Goal: Task Accomplishment & Management: Manage account settings

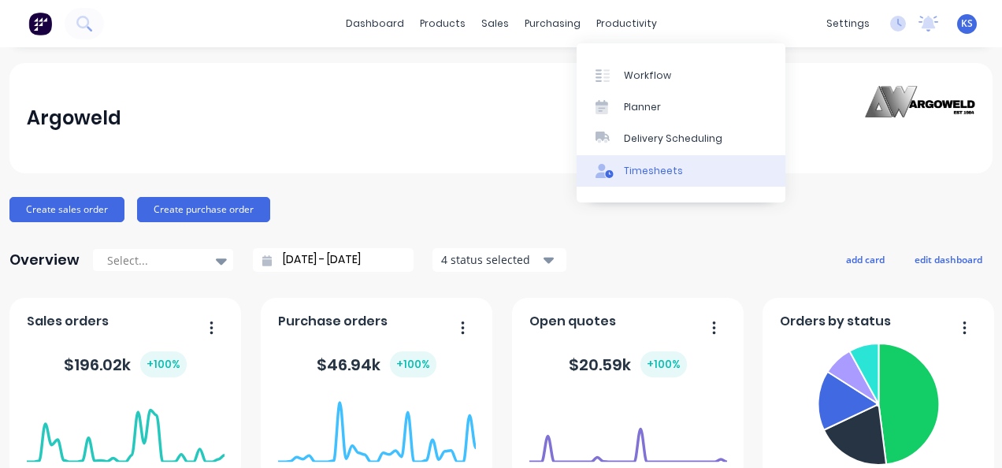
click at [662, 168] on div "Timesheets" at bounding box center [653, 171] width 59 height 14
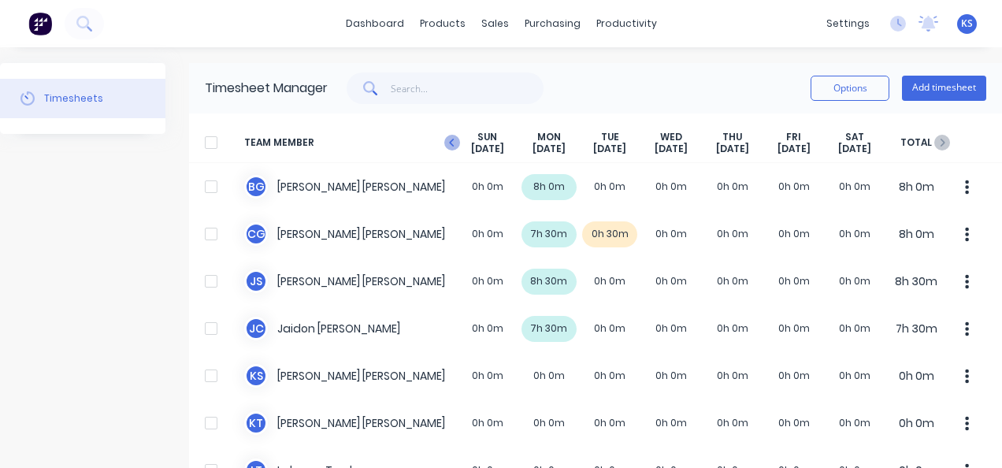
click at [452, 142] on icon "button" at bounding box center [452, 143] width 16 height 16
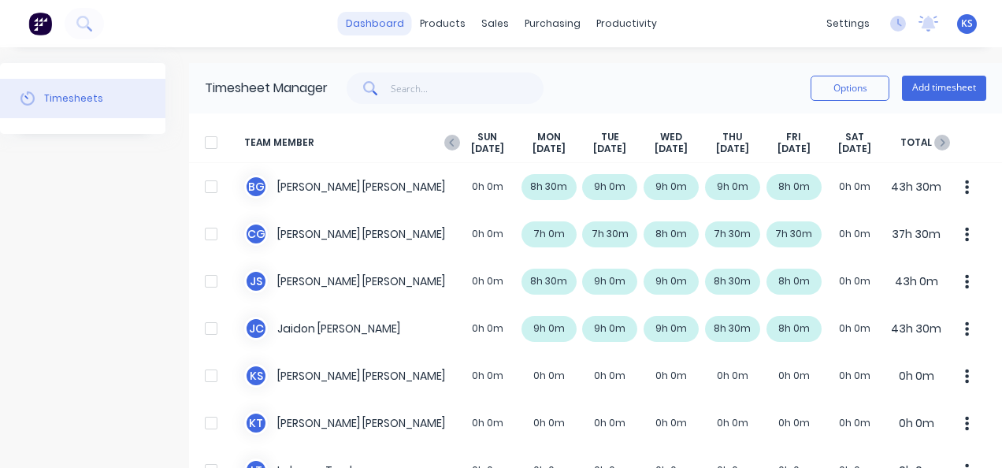
click at [373, 23] on link "dashboard" at bounding box center [375, 24] width 74 height 24
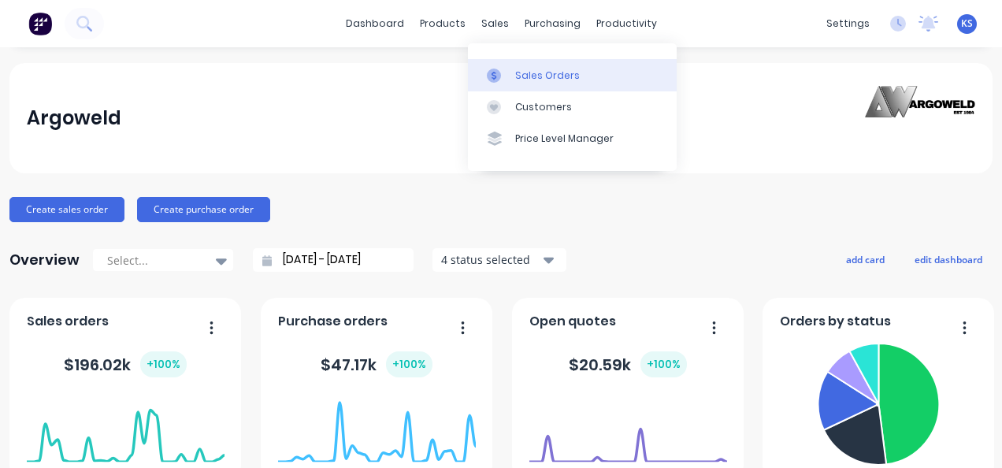
click at [523, 76] on div "Sales Orders" at bounding box center [547, 76] width 65 height 14
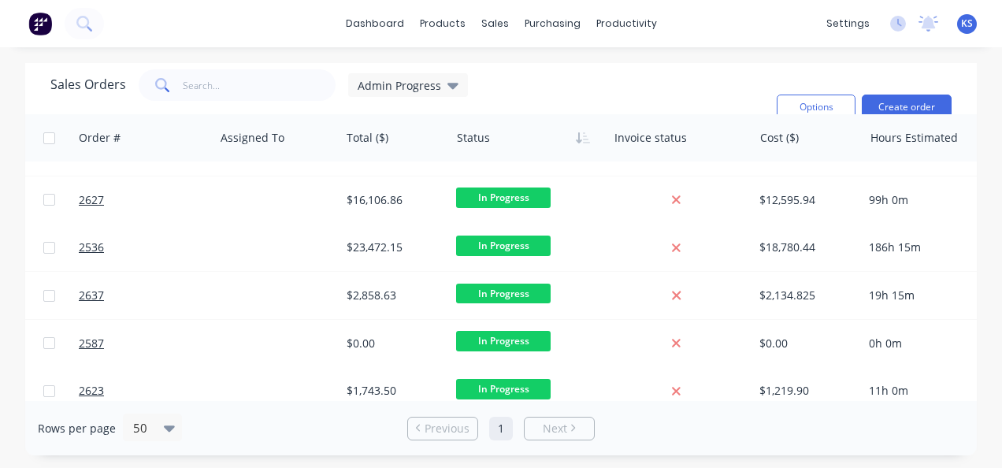
scroll to position [1221, 603]
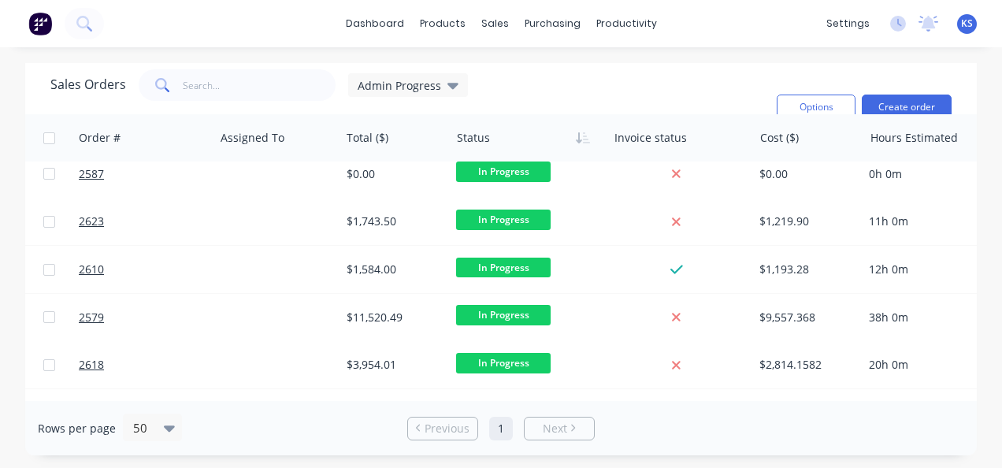
drag, startPoint x: 495, startPoint y: 400, endPoint x: 430, endPoint y: 397, distance: 64.7
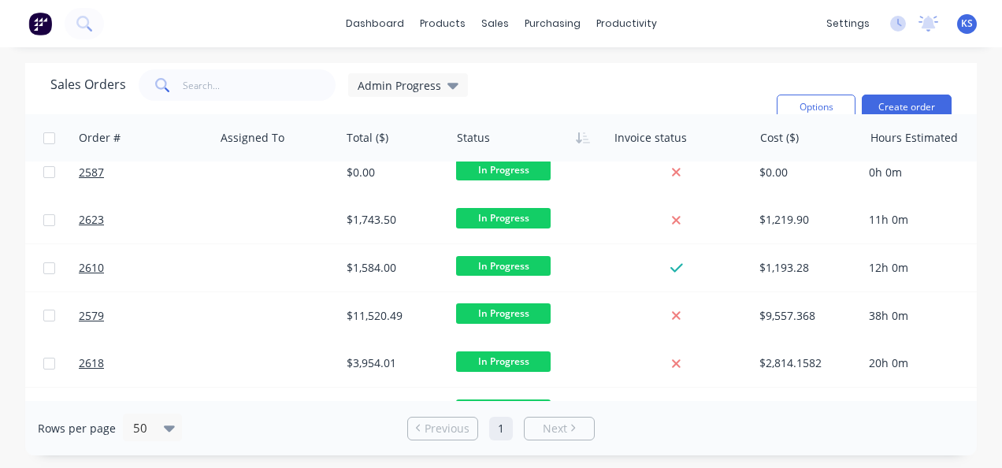
click at [430, 397] on div "Sales Orders Admin Progress Filters: Status Sorting: Status Reset Options Creat…" at bounding box center [500, 259] width 951 height 392
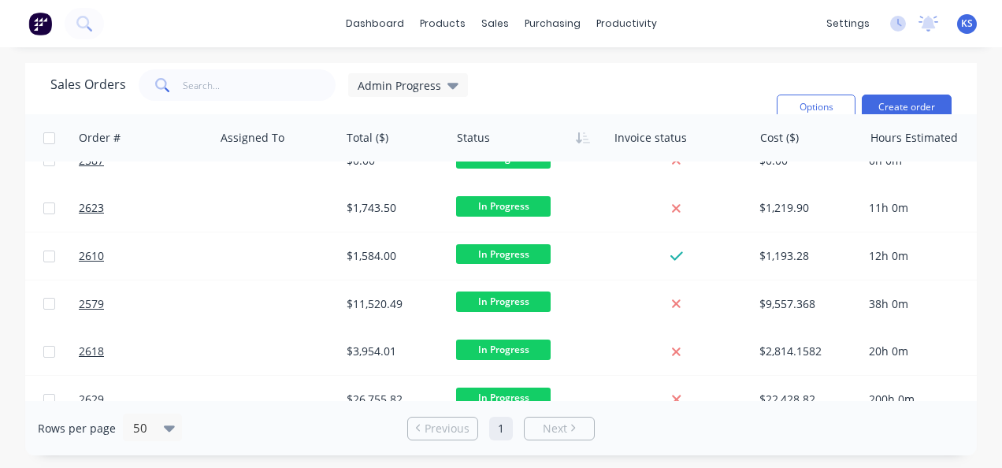
drag, startPoint x: 430, startPoint y: 397, endPoint x: 342, endPoint y: 405, distance: 88.6
click at [342, 405] on div "Rows per page 50 Previous 1 Next" at bounding box center [500, 428] width 951 height 54
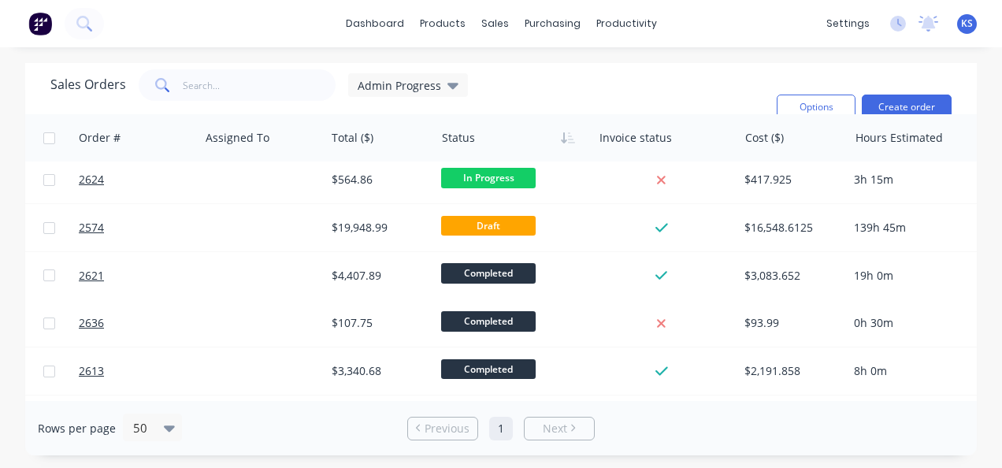
scroll to position [1536, 679]
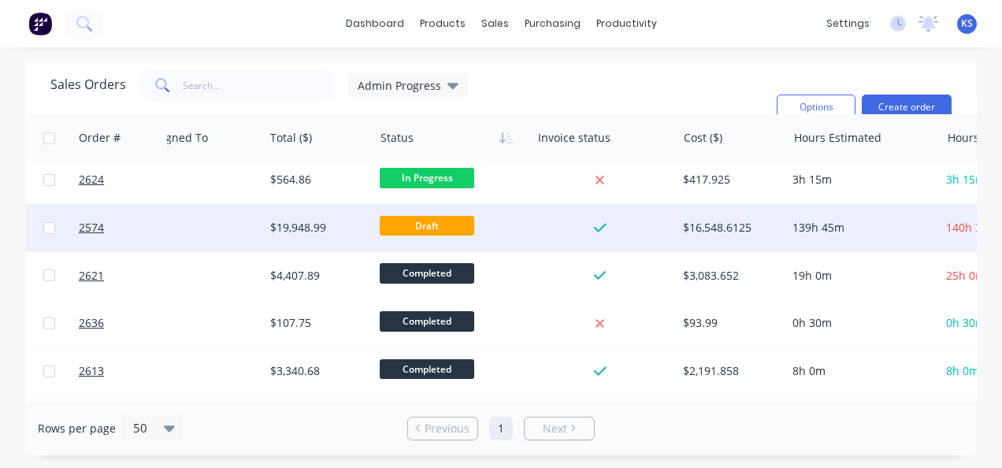
click at [459, 227] on span "Draft" at bounding box center [427, 226] width 95 height 20
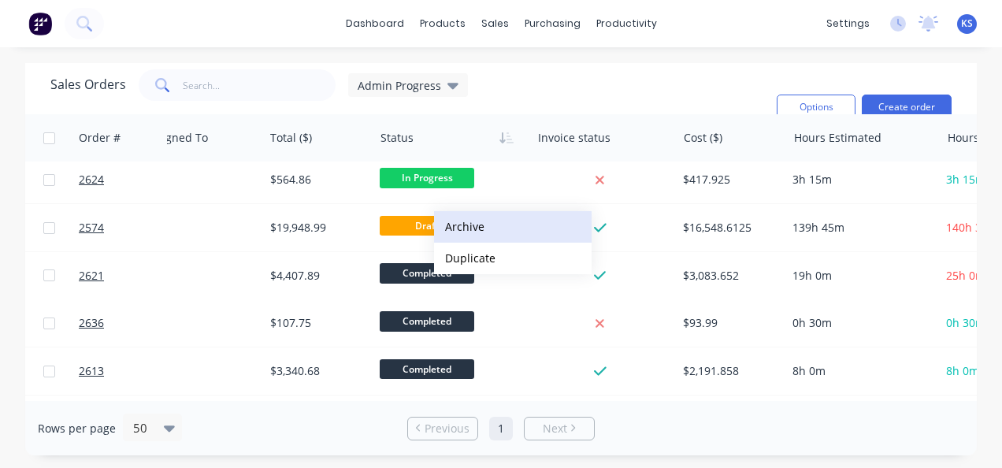
click at [443, 224] on button "Archive" at bounding box center [513, 227] width 158 height 32
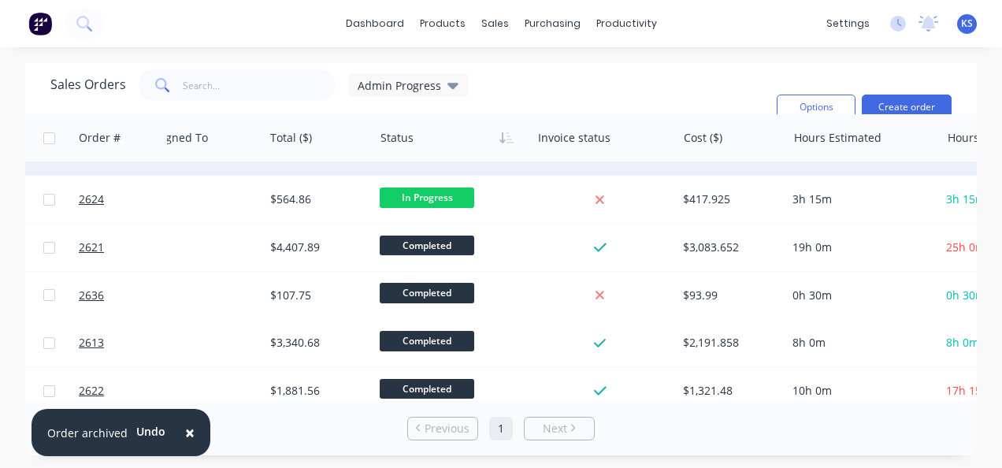
scroll to position [1584, 679]
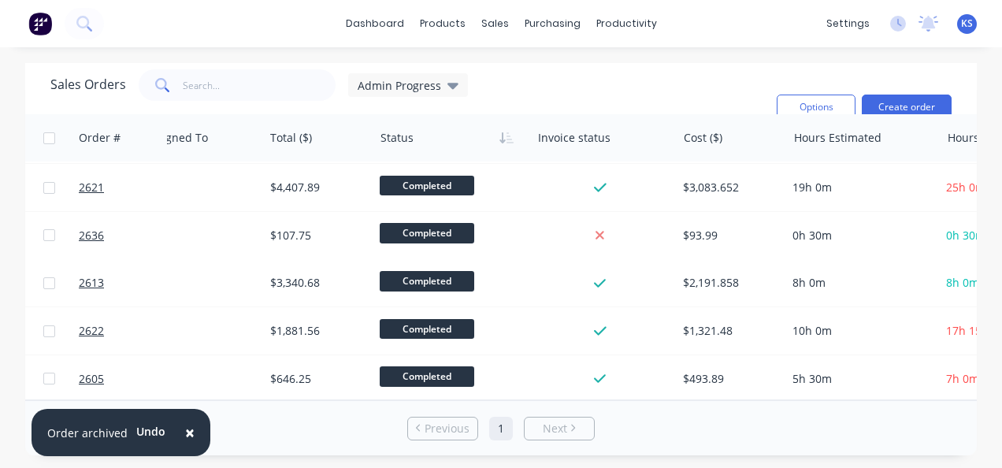
click at [186, 432] on span "×" at bounding box center [189, 432] width 9 height 22
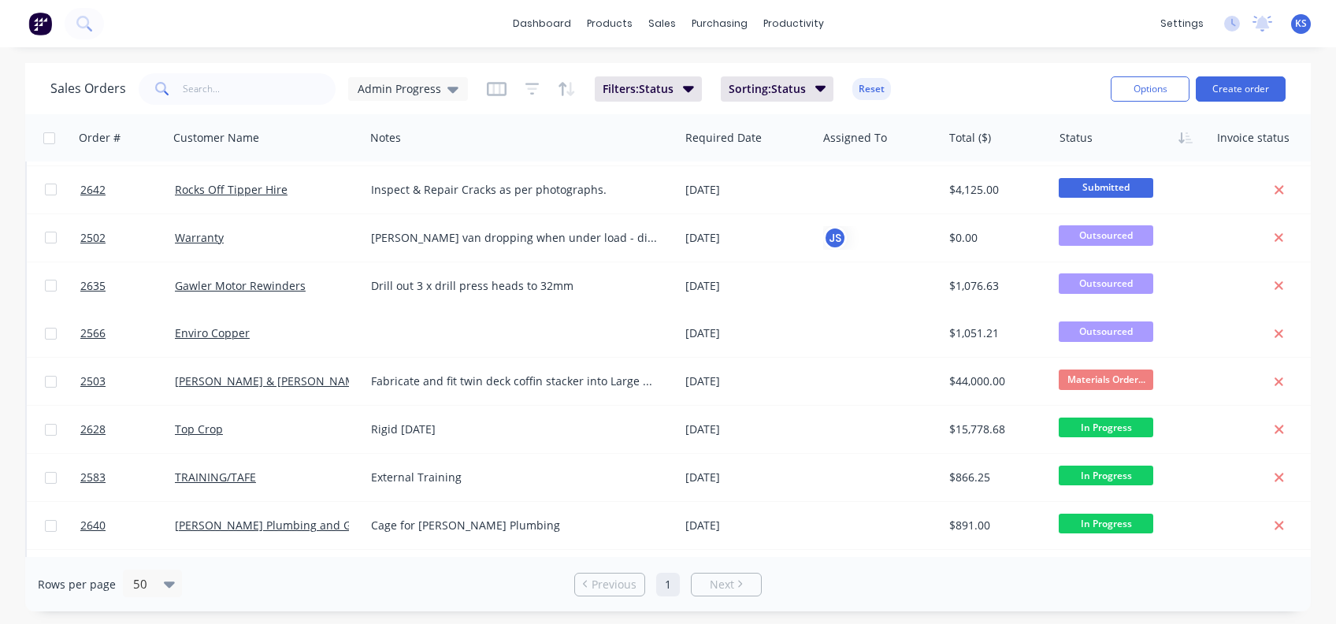
scroll to position [0, 0]
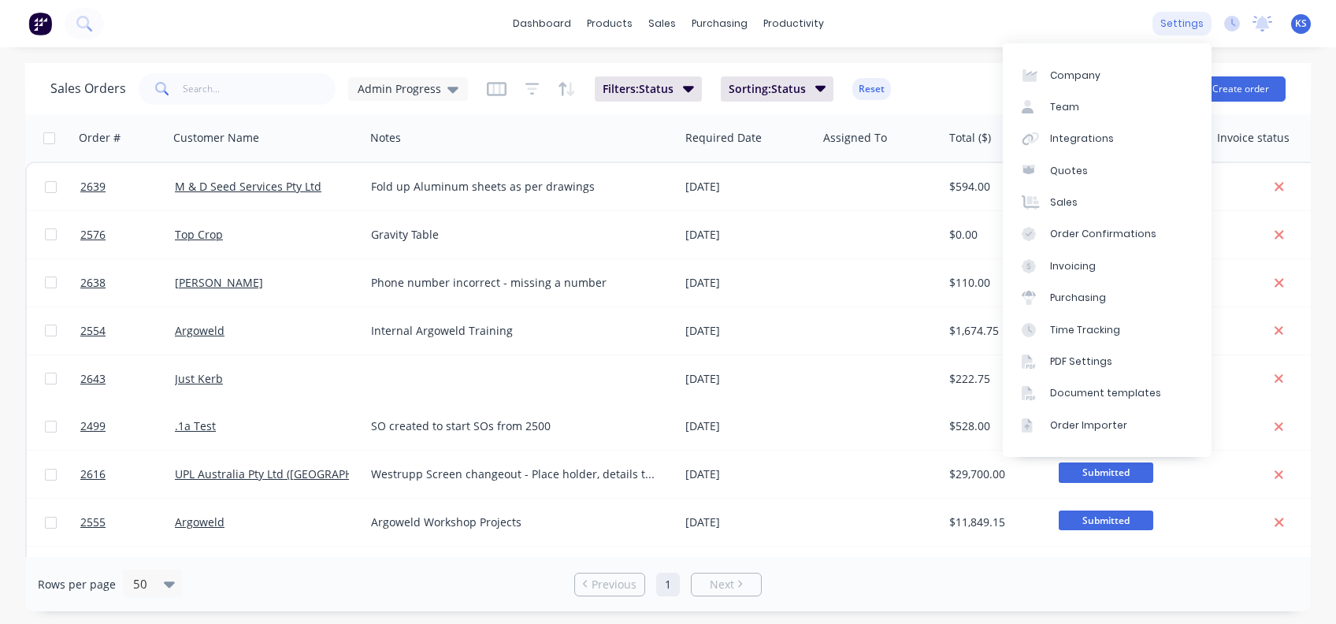
click at [1001, 27] on div "settings" at bounding box center [1181, 24] width 59 height 24
click at [1001, 127] on link "Integrations" at bounding box center [1107, 139] width 209 height 32
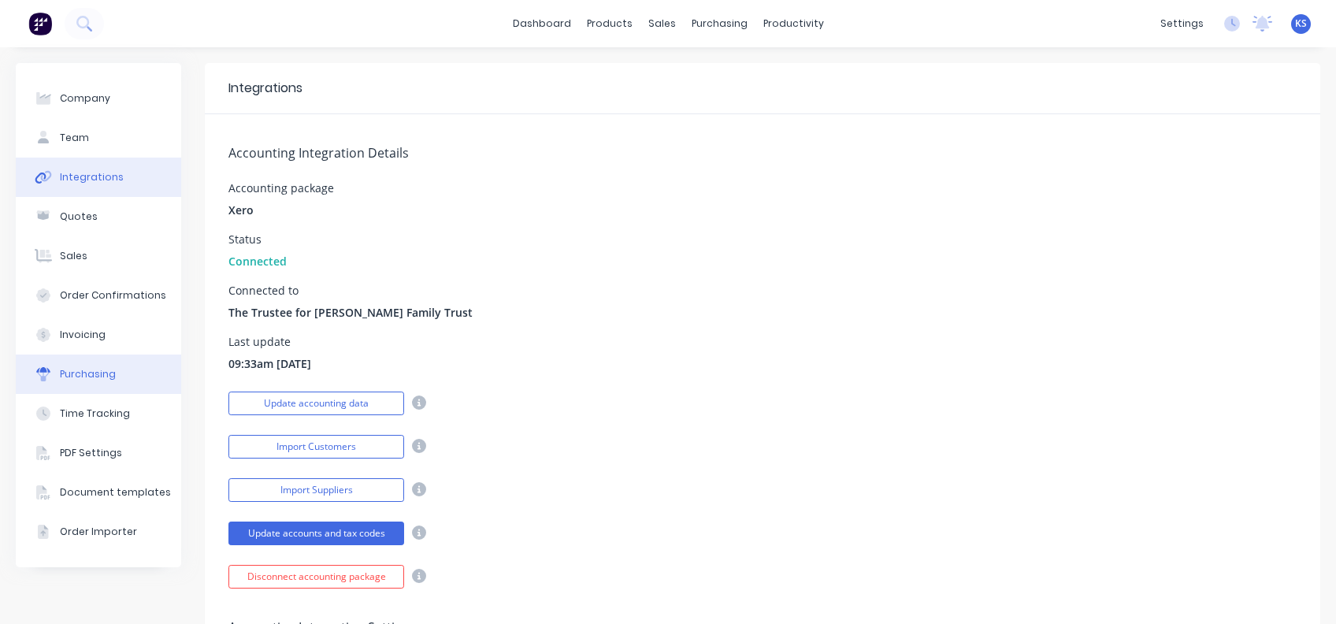
click at [81, 378] on div "Purchasing" at bounding box center [88, 374] width 56 height 14
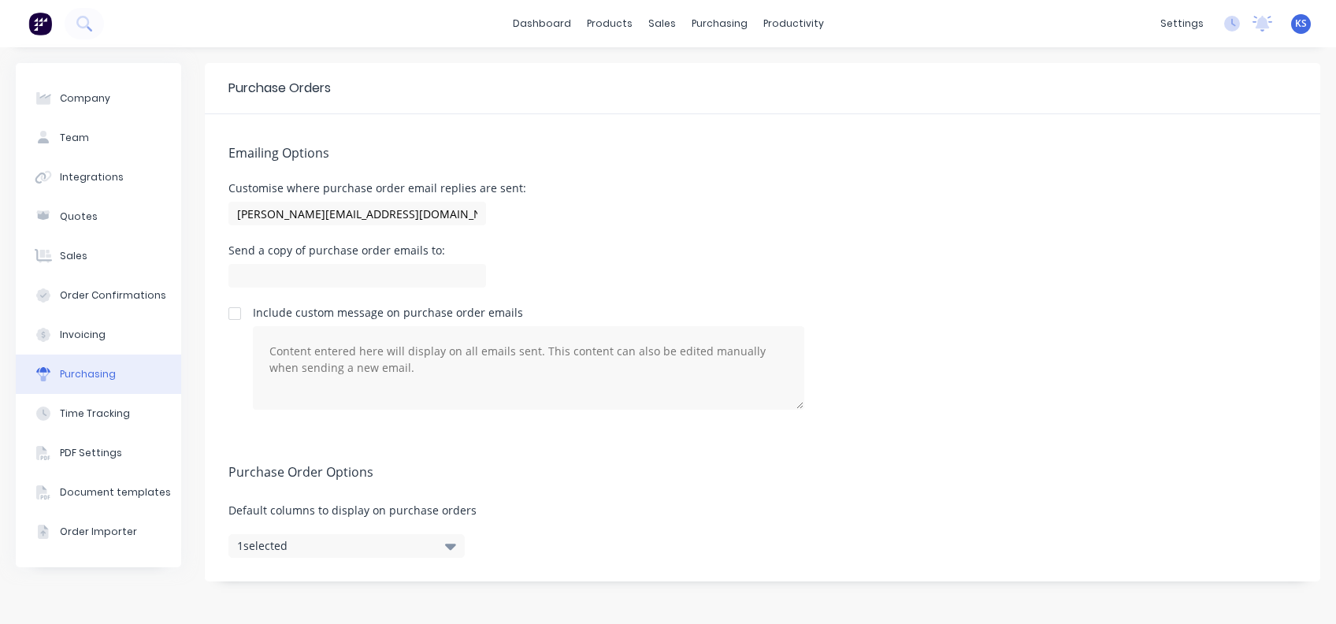
click at [454, 467] on icon "button" at bounding box center [450, 546] width 11 height 6
click at [77, 339] on div "Invoicing" at bounding box center [83, 335] width 46 height 14
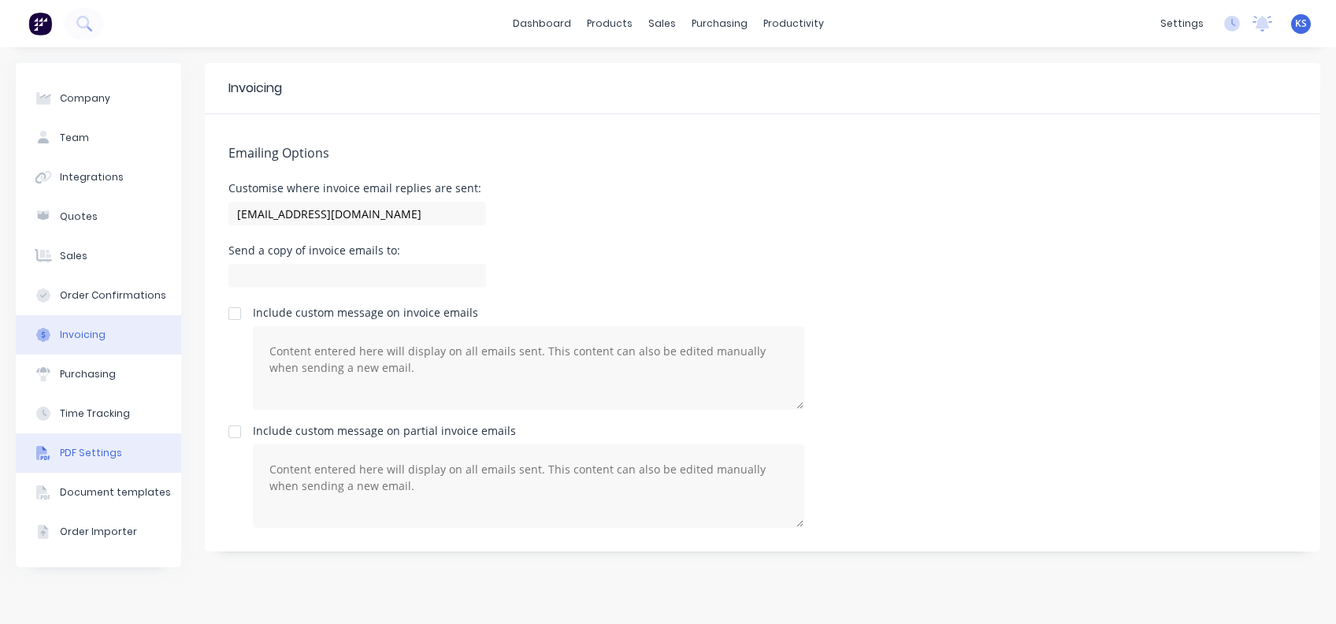
click at [80, 442] on button "PDF Settings" at bounding box center [98, 452] width 165 height 39
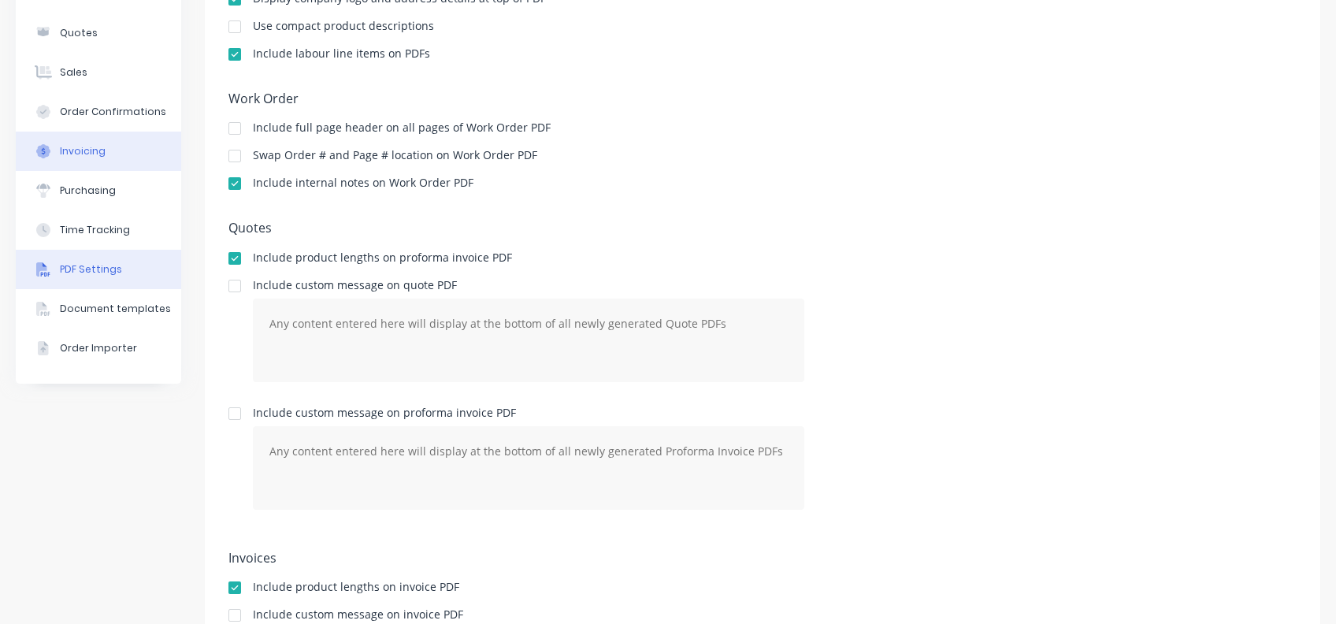
scroll to position [20, 0]
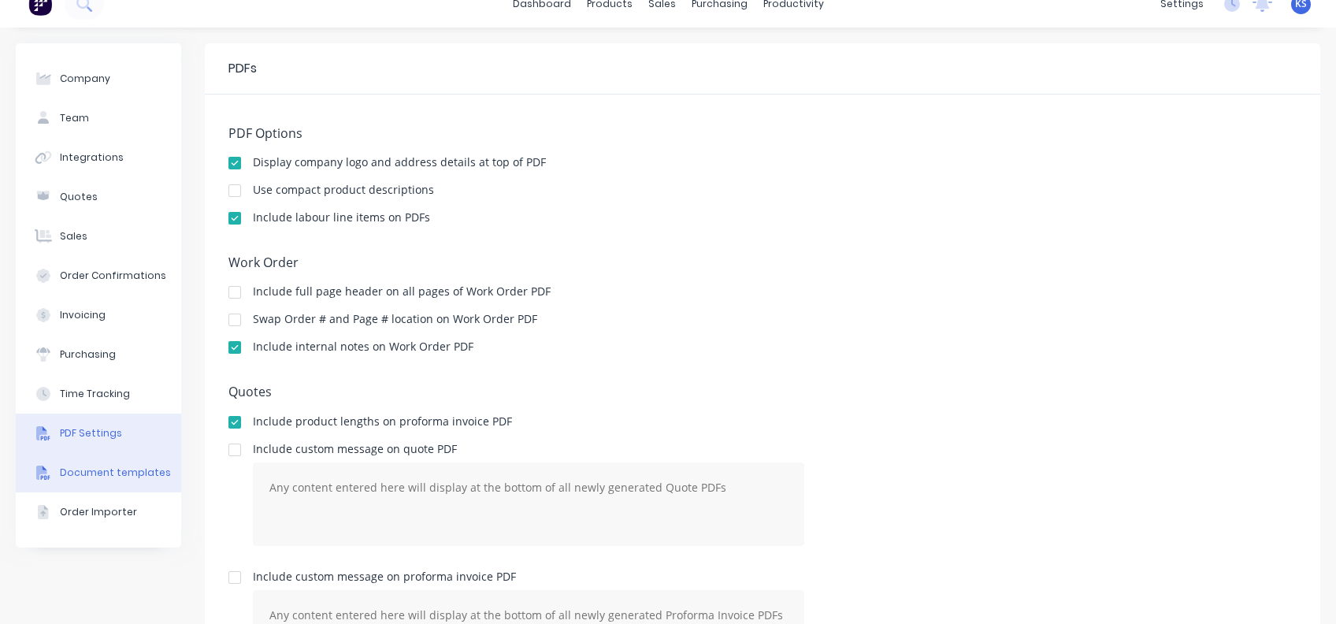
click at [87, 467] on div "Document templates" at bounding box center [115, 473] width 111 height 14
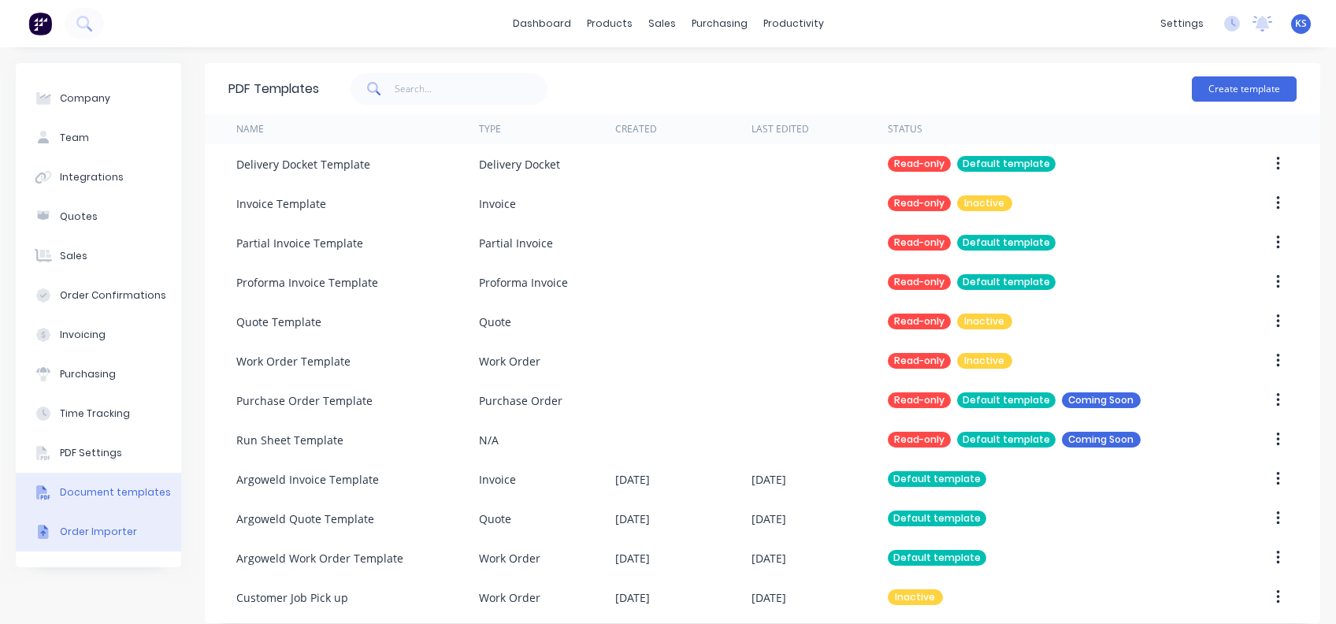
click at [106, 467] on div "Order Importer" at bounding box center [98, 532] width 77 height 14
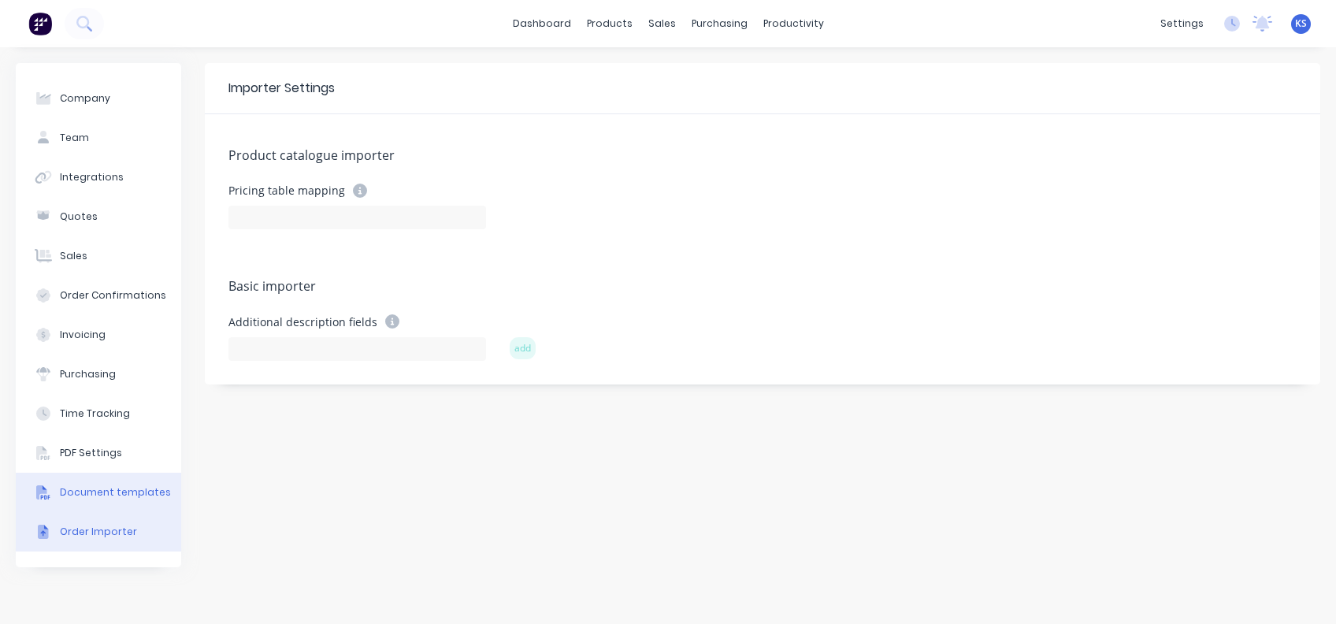
click at [113, 467] on div "Document templates" at bounding box center [115, 492] width 111 height 14
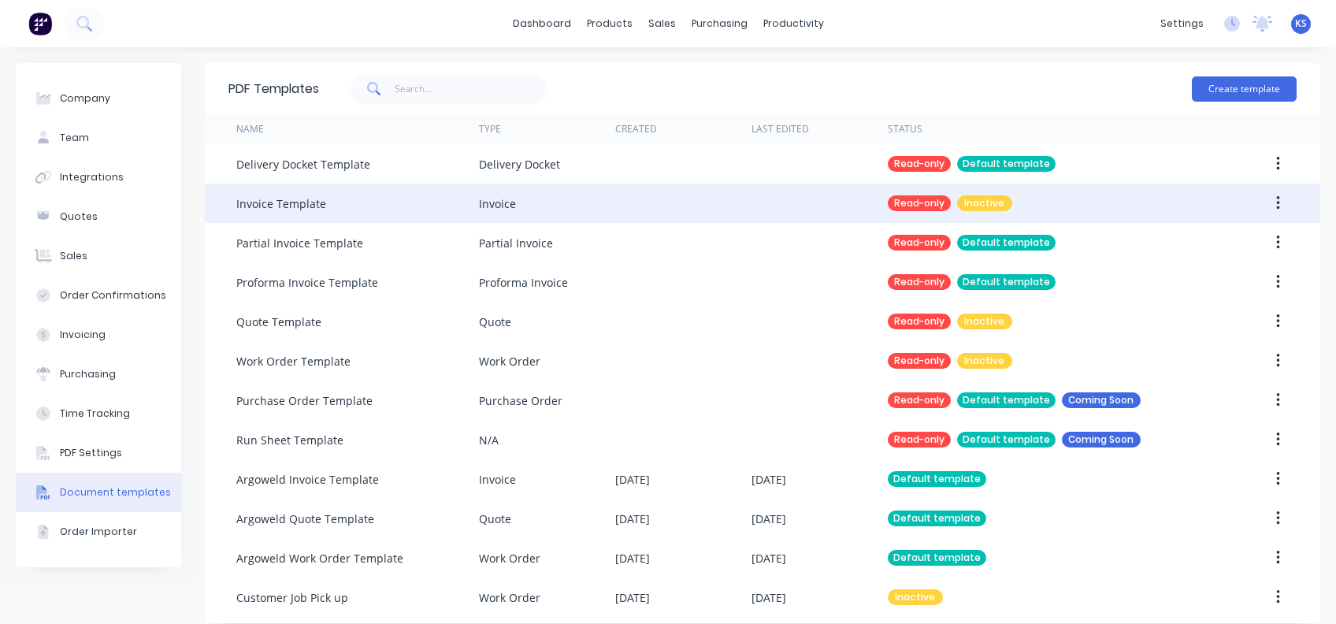
click at [1001, 206] on button "button" at bounding box center [1277, 203] width 37 height 28
click at [288, 202] on div "Invoice Template" at bounding box center [281, 203] width 90 height 17
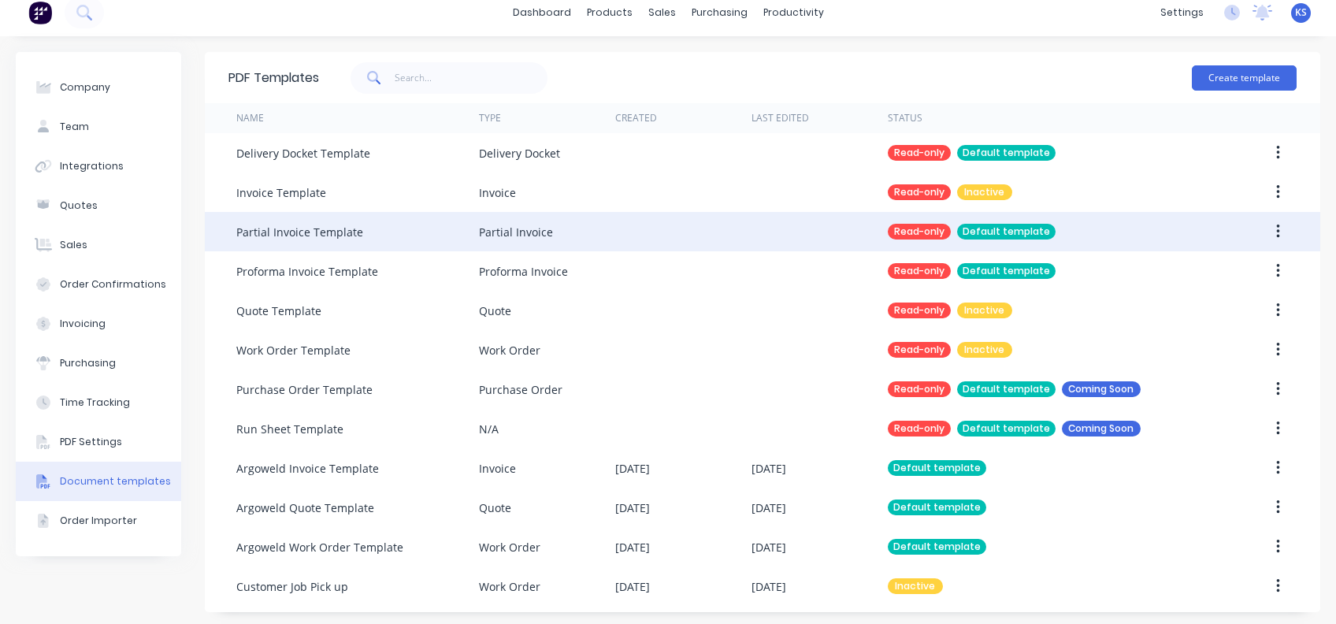
scroll to position [14, 0]
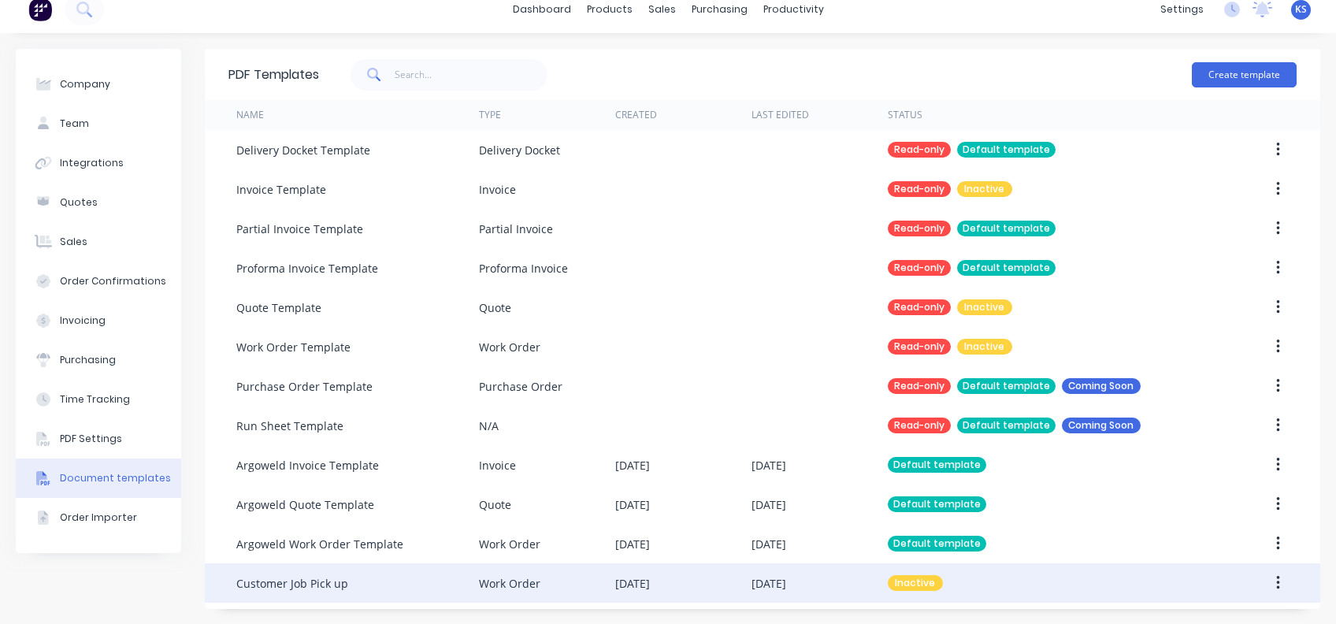
click at [1001, 467] on button "button" at bounding box center [1277, 583] width 37 height 28
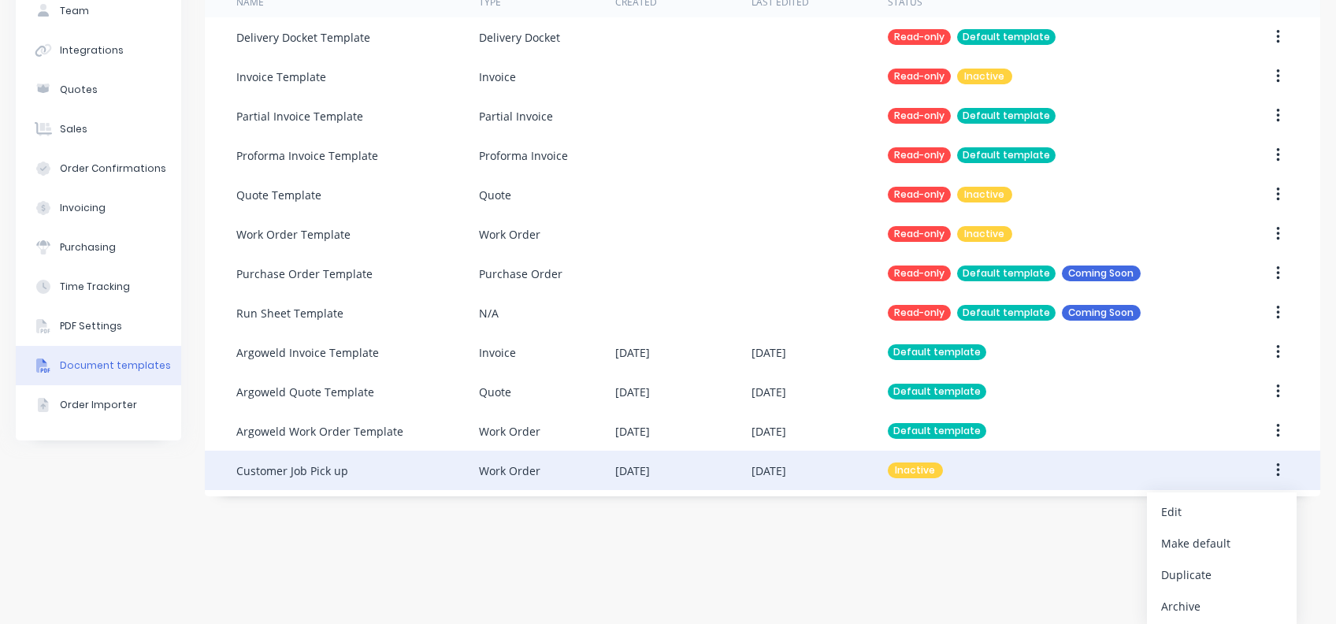
scroll to position [128, 0]
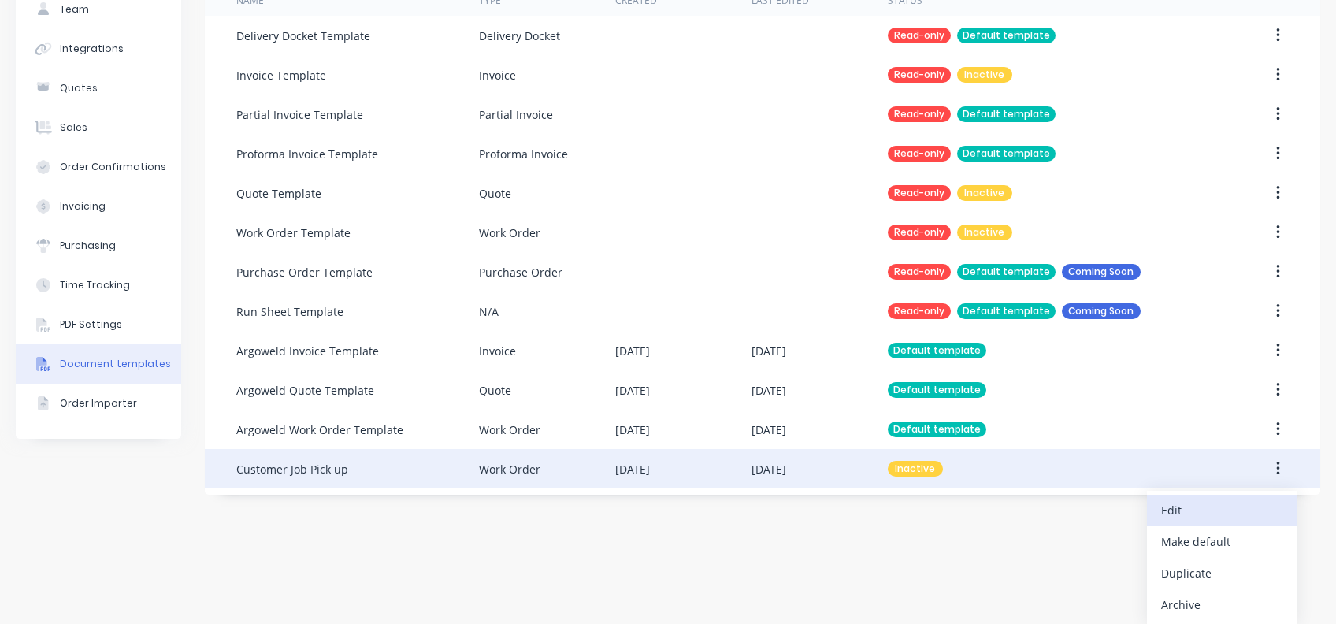
click at [1001, 467] on div "Edit" at bounding box center [1221, 510] width 121 height 23
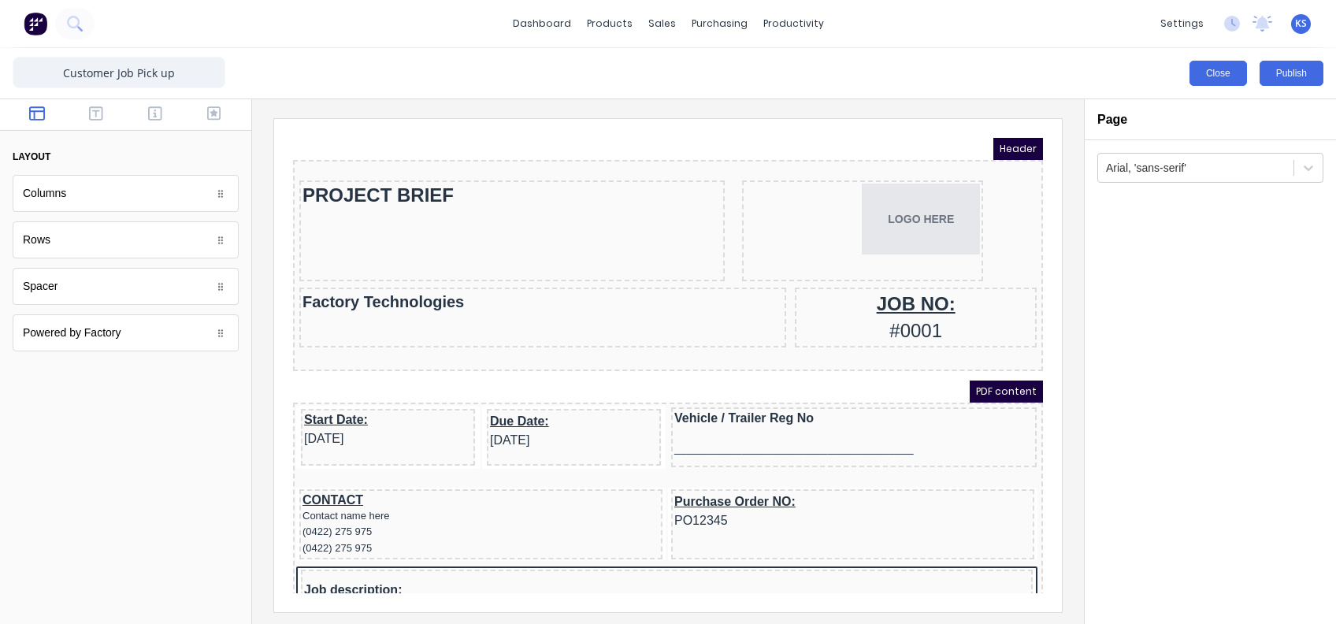
click at [1001, 76] on button "Close" at bounding box center [1217, 73] width 57 height 25
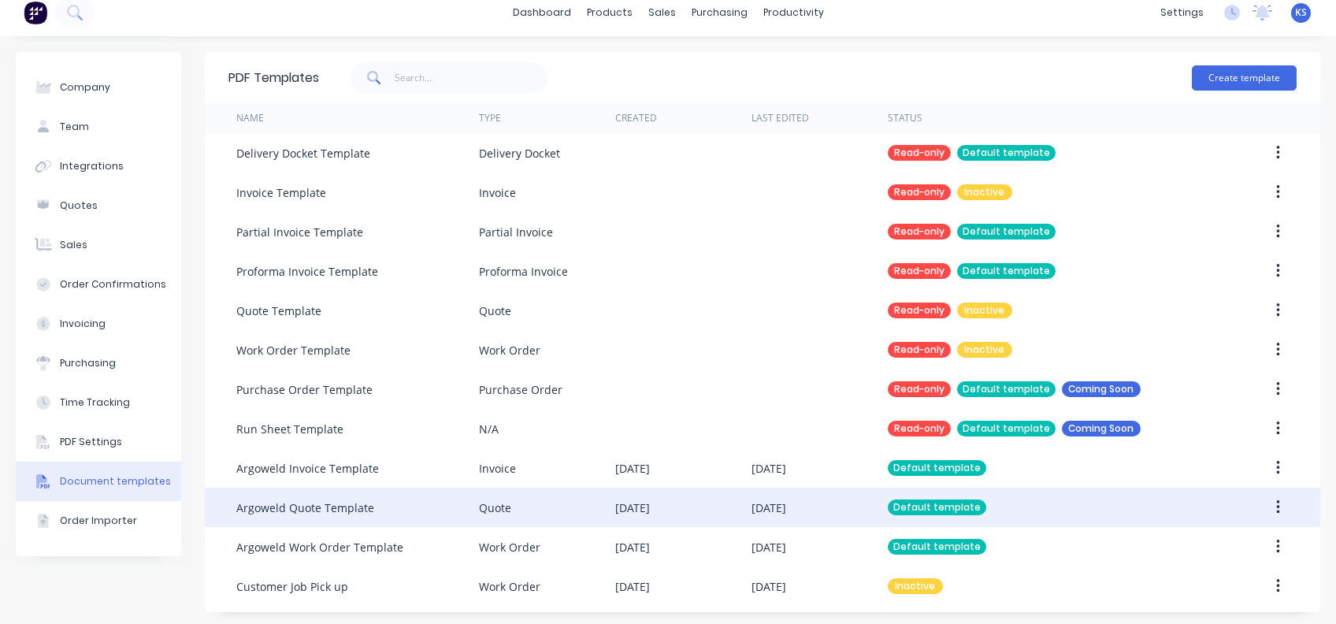
scroll to position [14, 0]
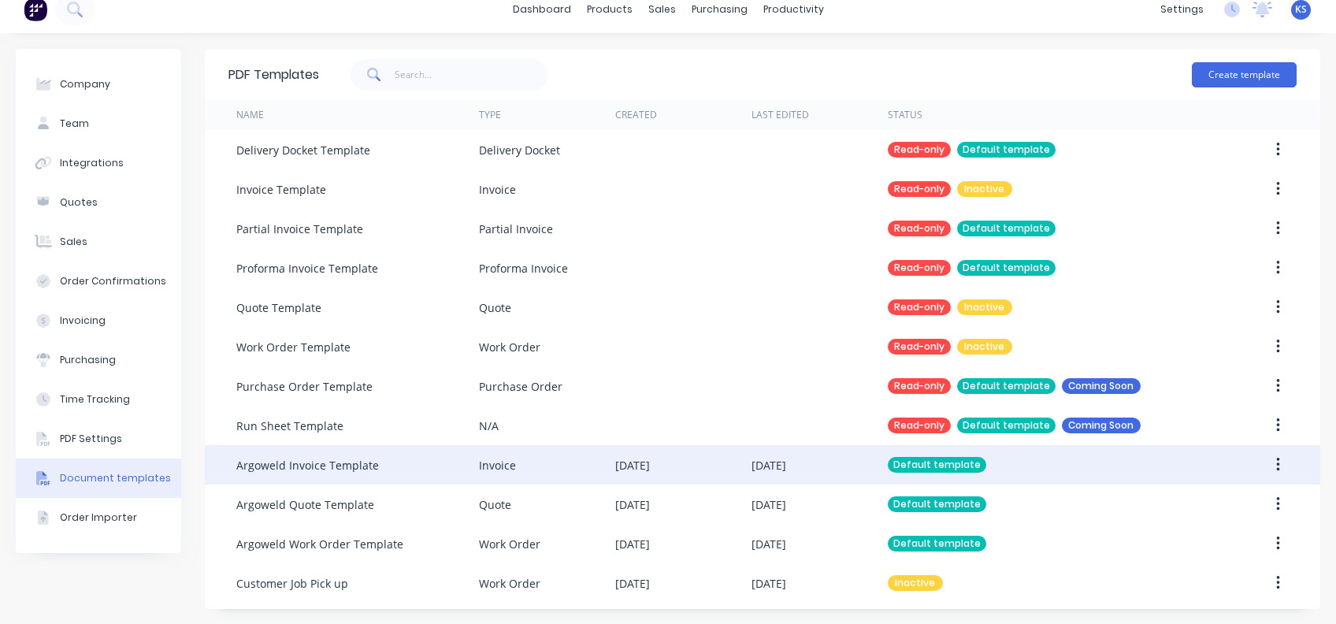
click at [1001, 462] on icon "button" at bounding box center [1278, 464] width 4 height 17
click at [1001, 467] on div "Edit" at bounding box center [1221, 506] width 121 height 23
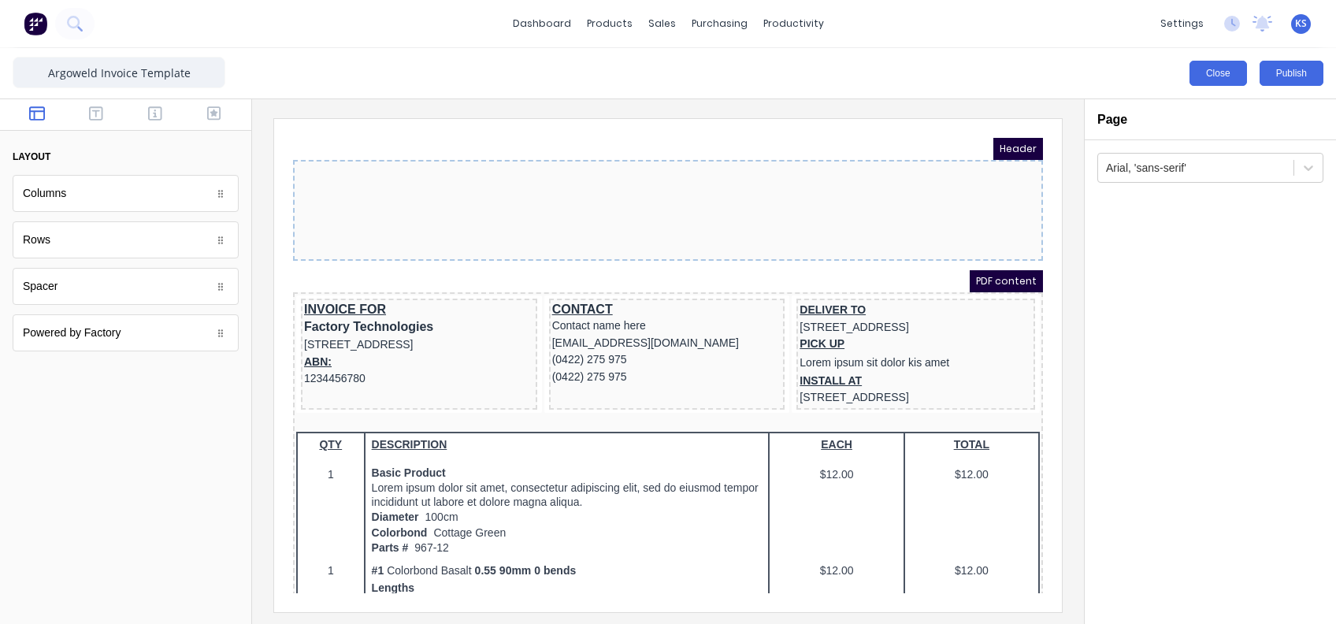
click at [1001, 69] on button "Close" at bounding box center [1217, 73] width 57 height 25
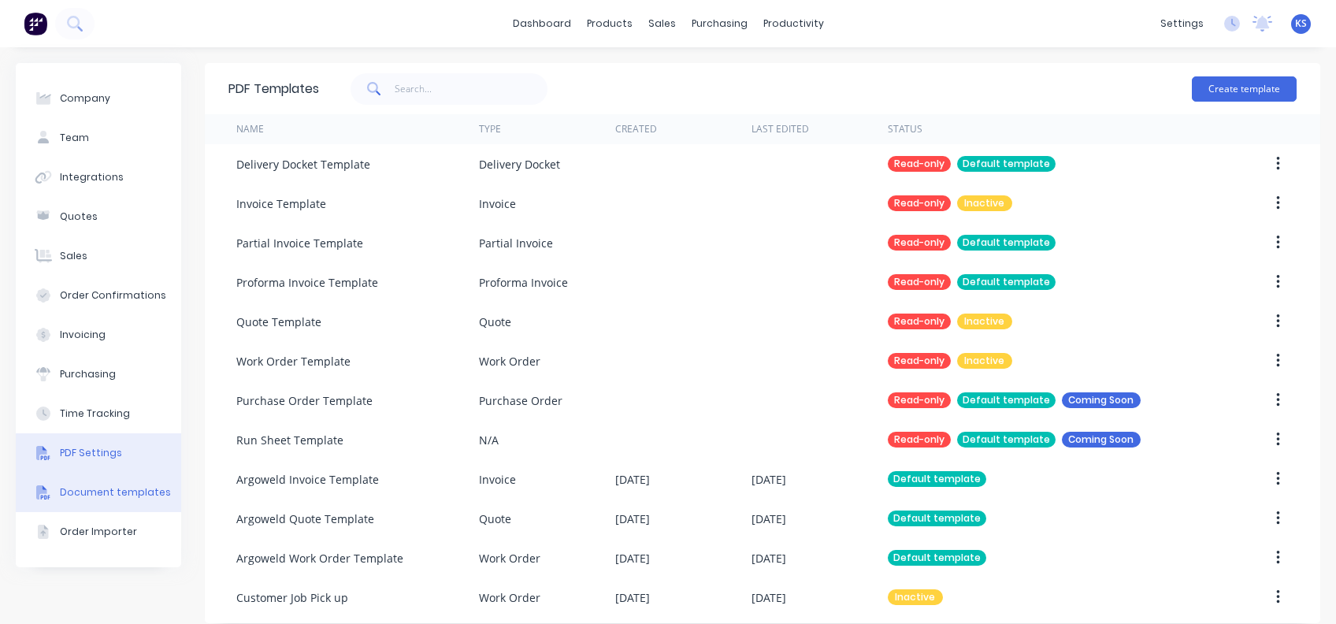
click at [132, 448] on button "PDF Settings" at bounding box center [98, 452] width 165 height 39
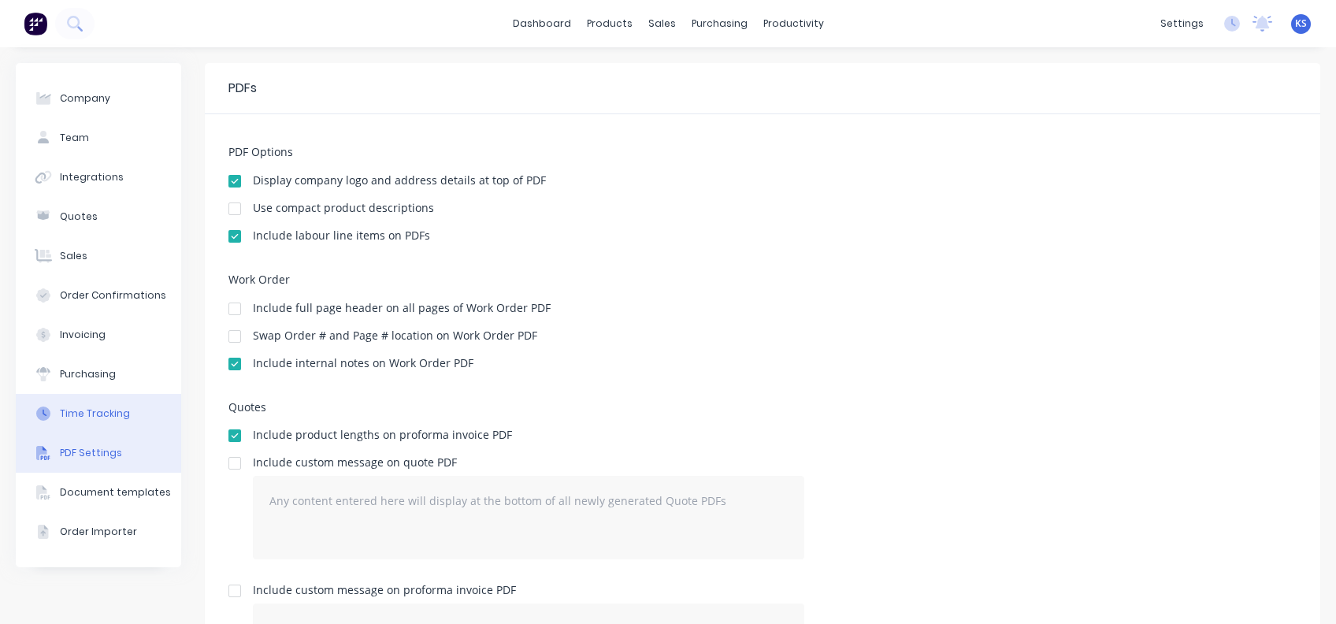
click at [120, 412] on div "Time Tracking" at bounding box center [95, 413] width 70 height 14
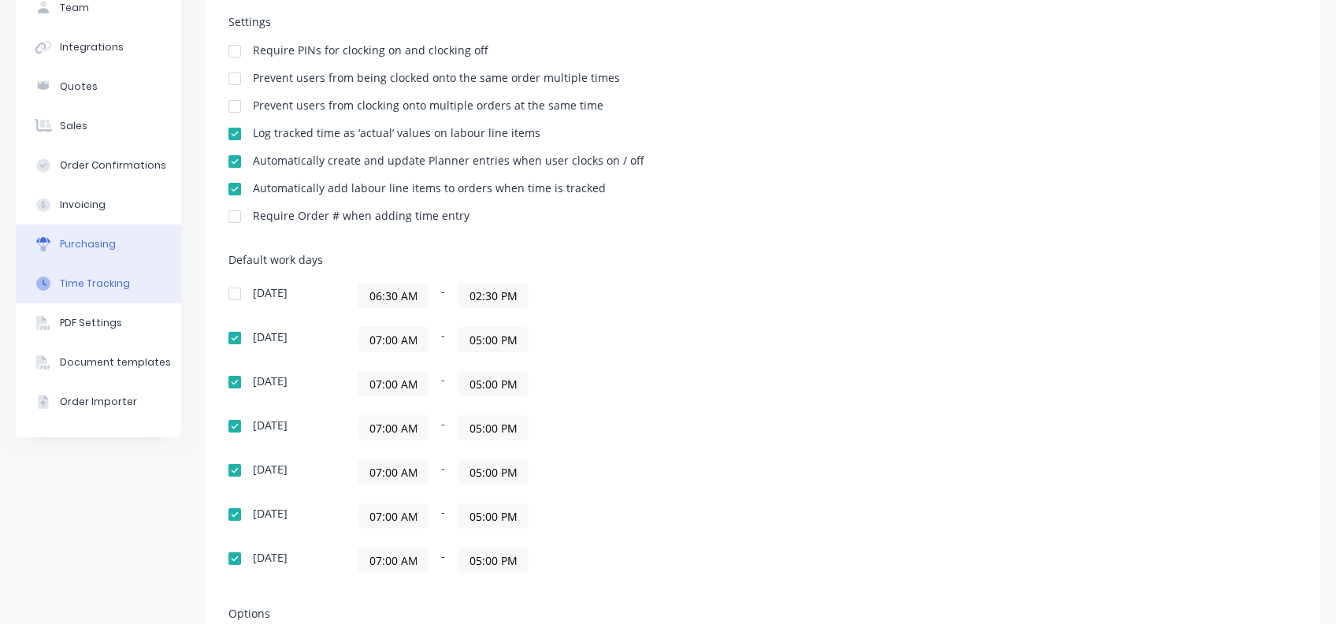
scroll to position [102, 0]
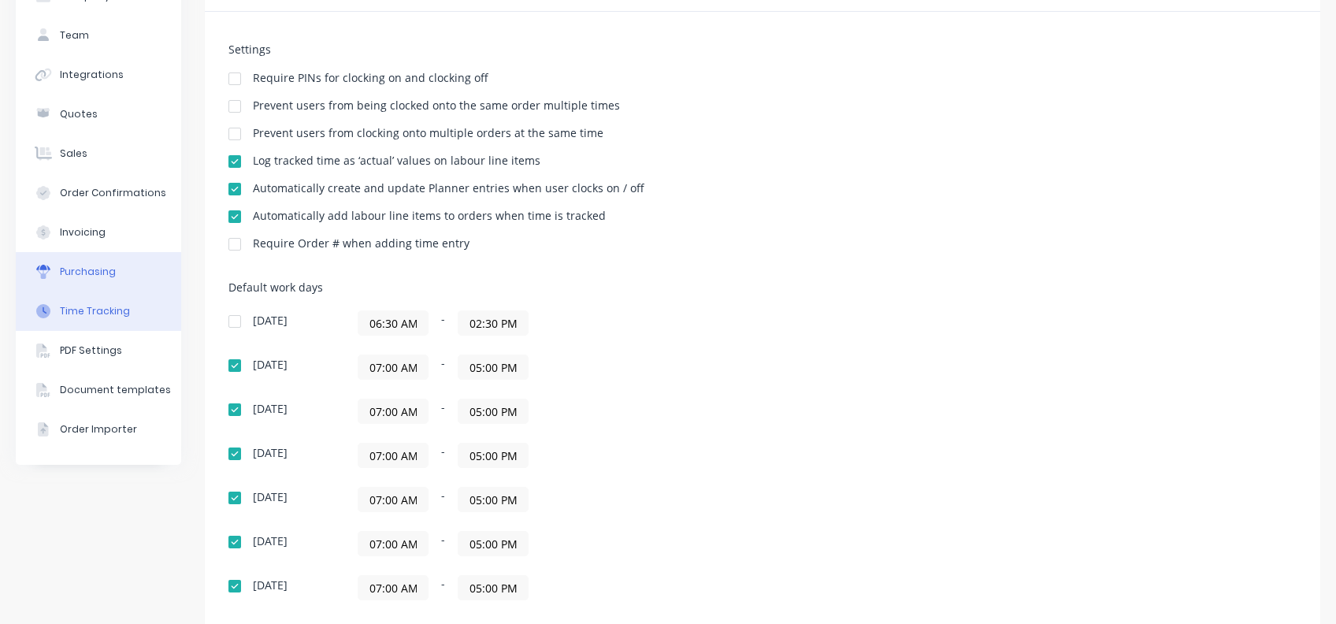
click at [105, 269] on div "Purchasing" at bounding box center [88, 272] width 56 height 14
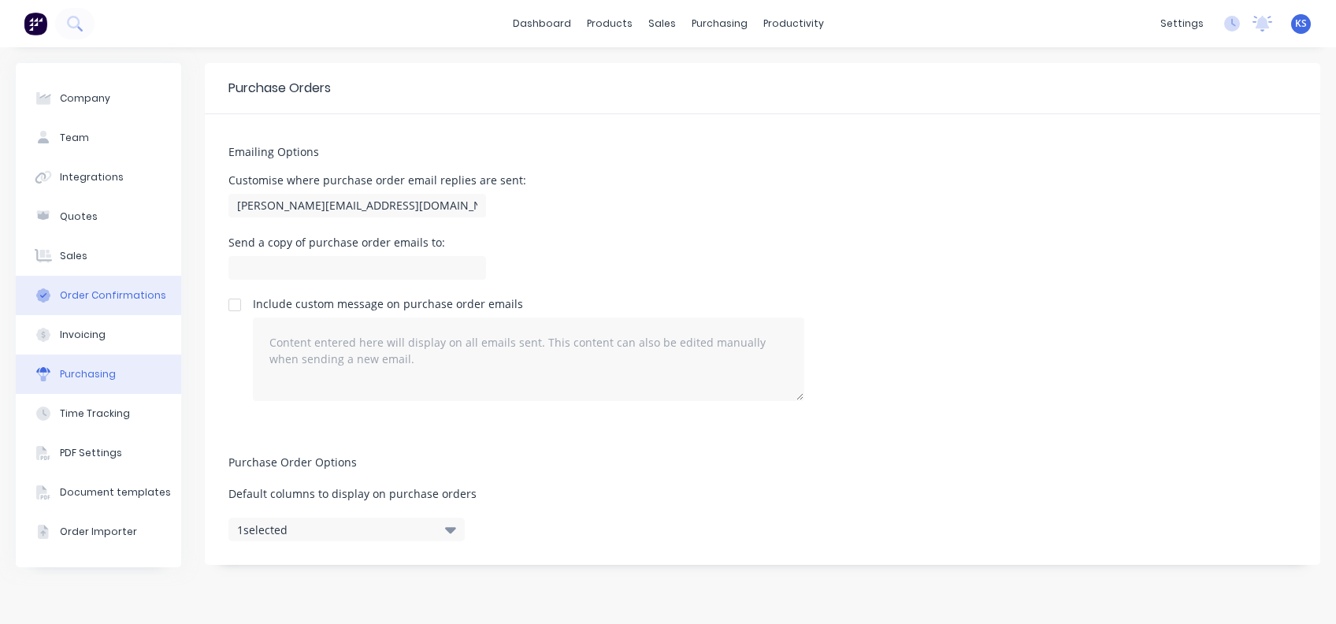
click at [95, 308] on button "Order Confirmations" at bounding box center [98, 295] width 165 height 39
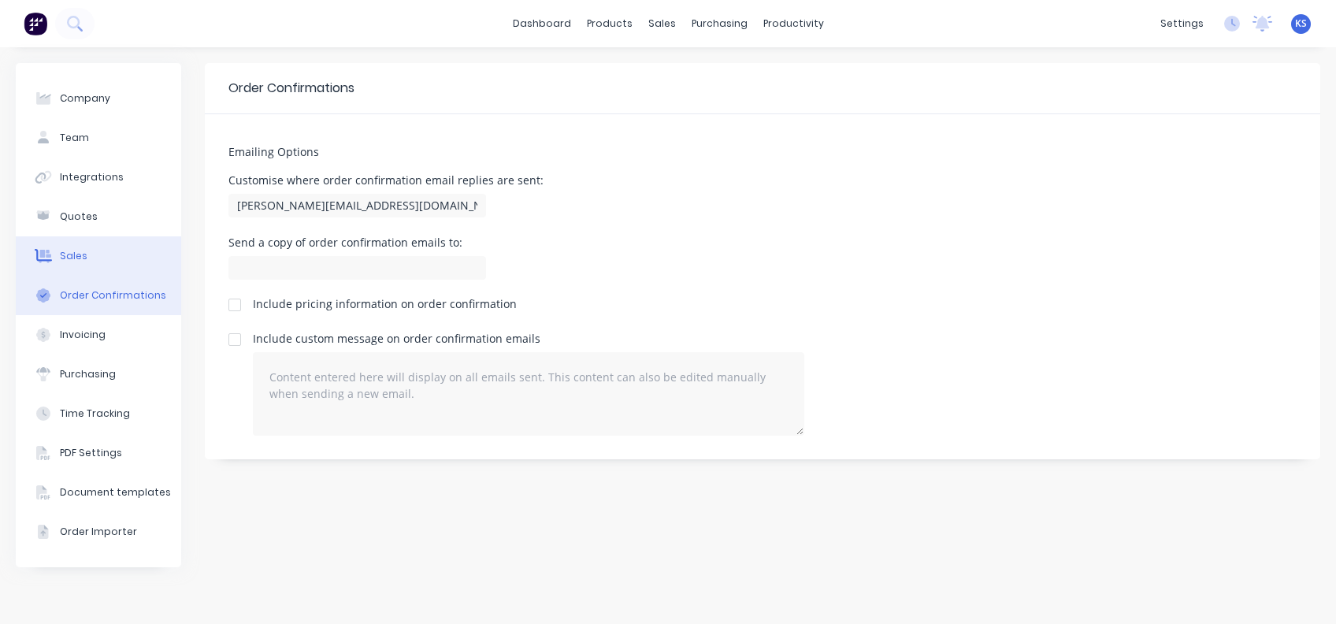
click at [88, 250] on button "Sales" at bounding box center [98, 255] width 165 height 39
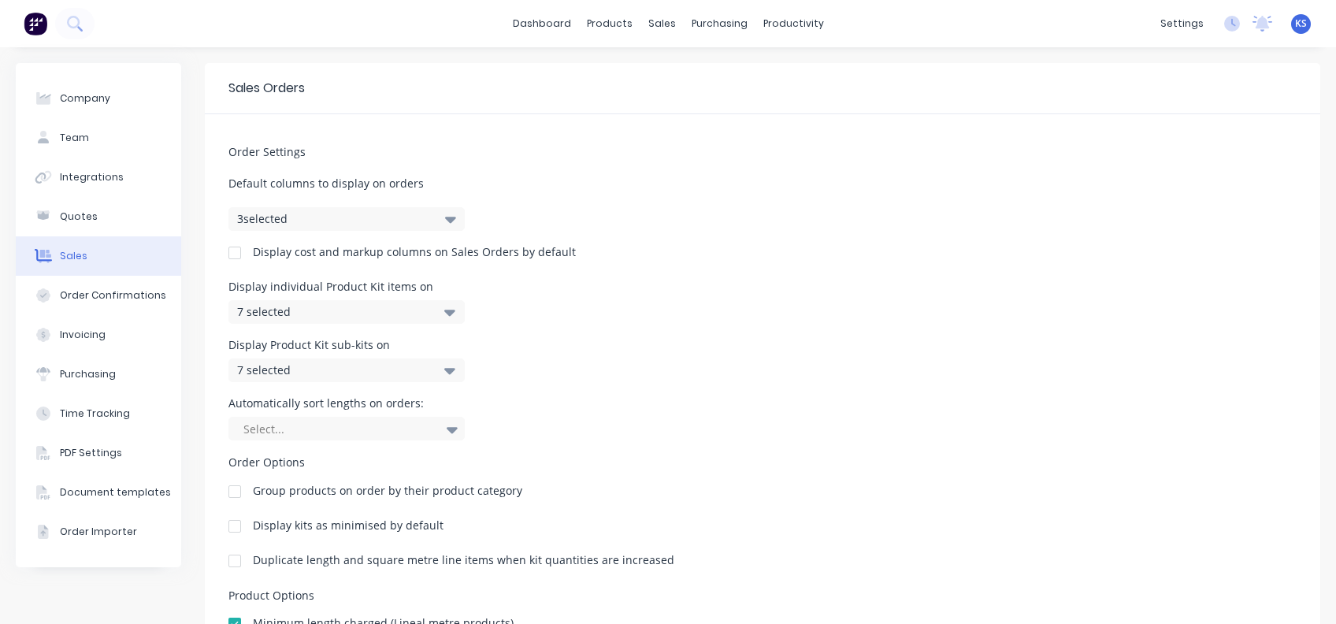
click at [420, 217] on button "3 selected" at bounding box center [346, 219] width 236 height 24
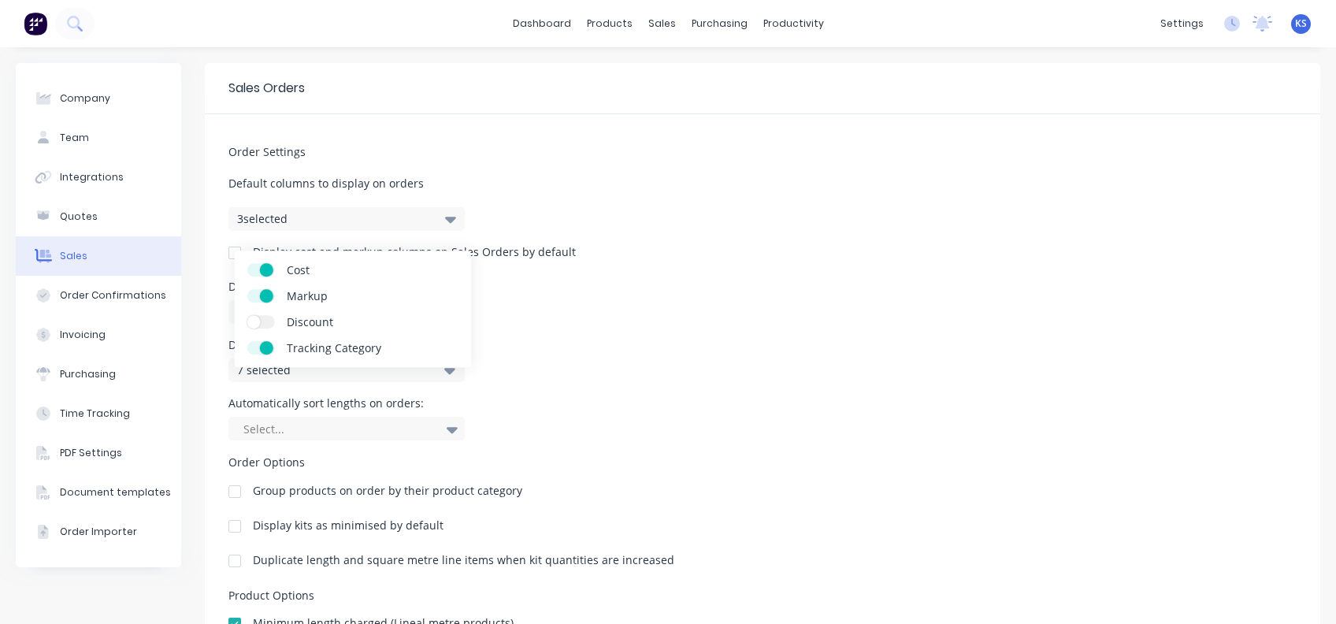
click at [420, 217] on button "3 selected" at bounding box center [346, 219] width 236 height 24
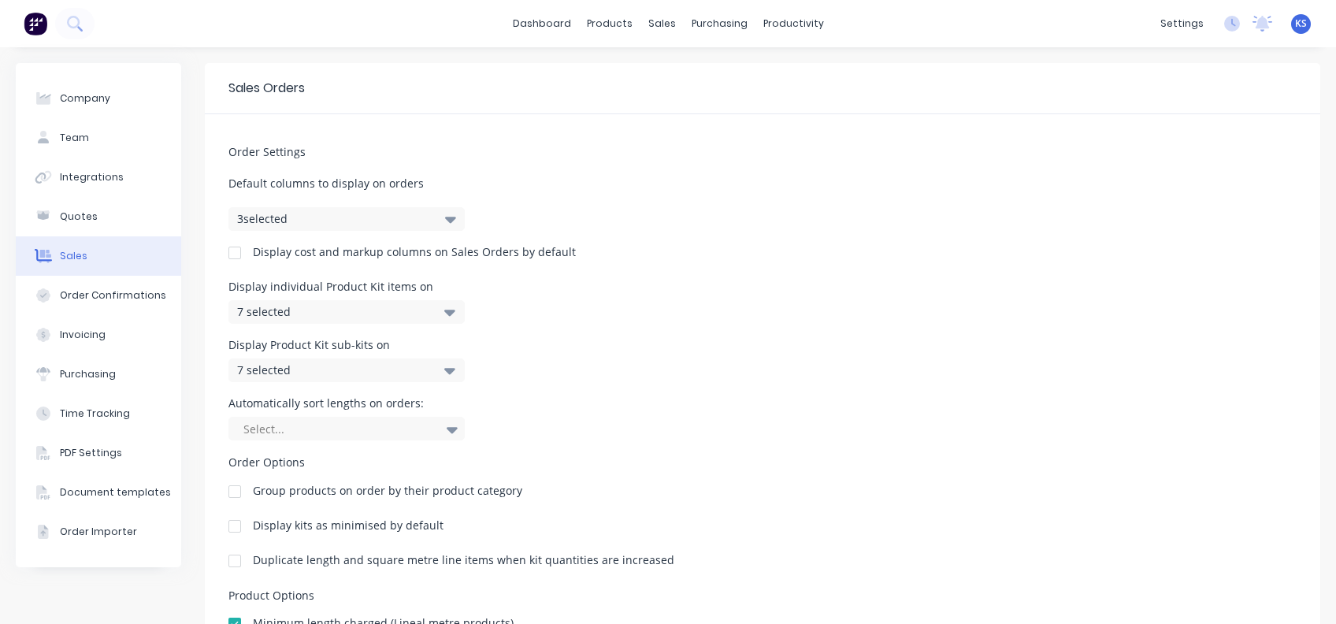
click at [343, 313] on div "7 selected" at bounding box center [330, 311] width 186 height 17
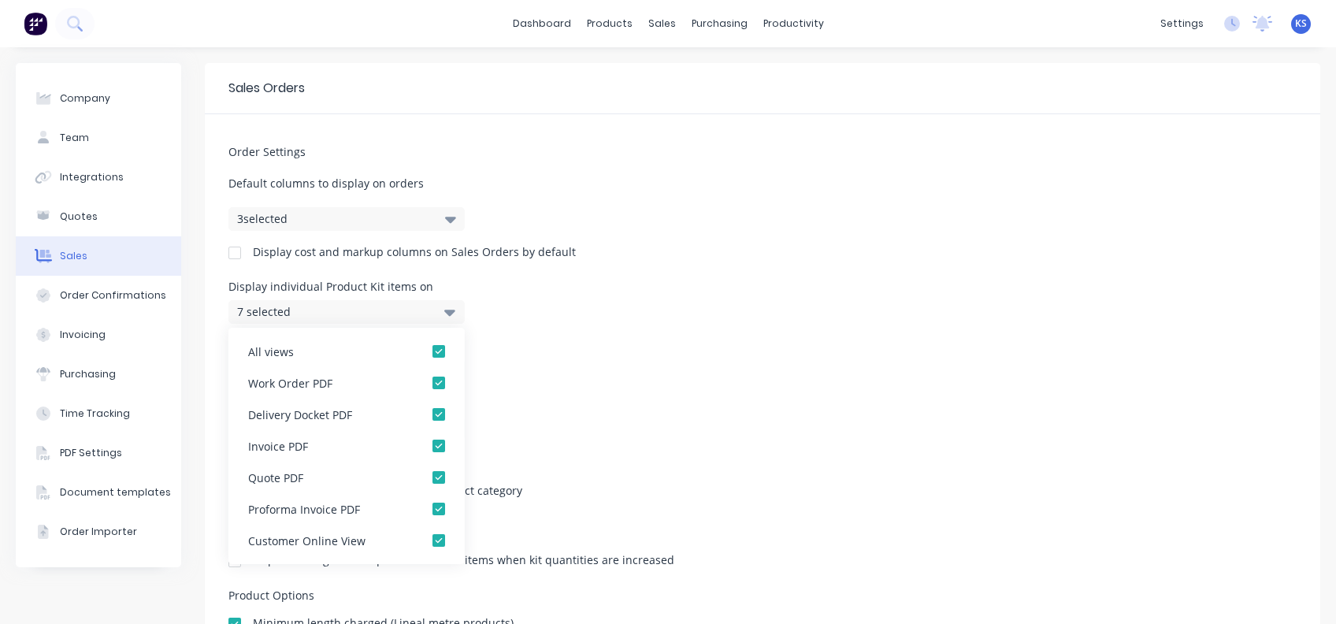
click at [541, 345] on div "Display Product Kit sub-kits on 7 selected" at bounding box center [762, 360] width 1068 height 43
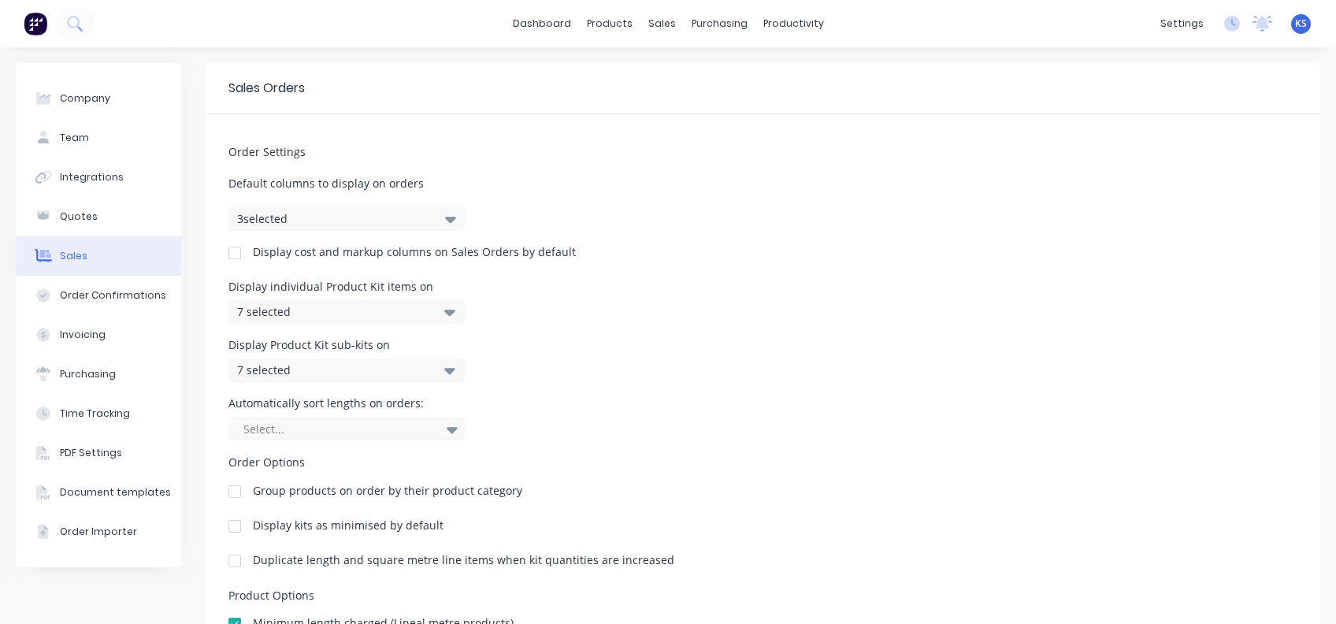
click at [432, 373] on div "7 selected" at bounding box center [346, 370] width 236 height 24
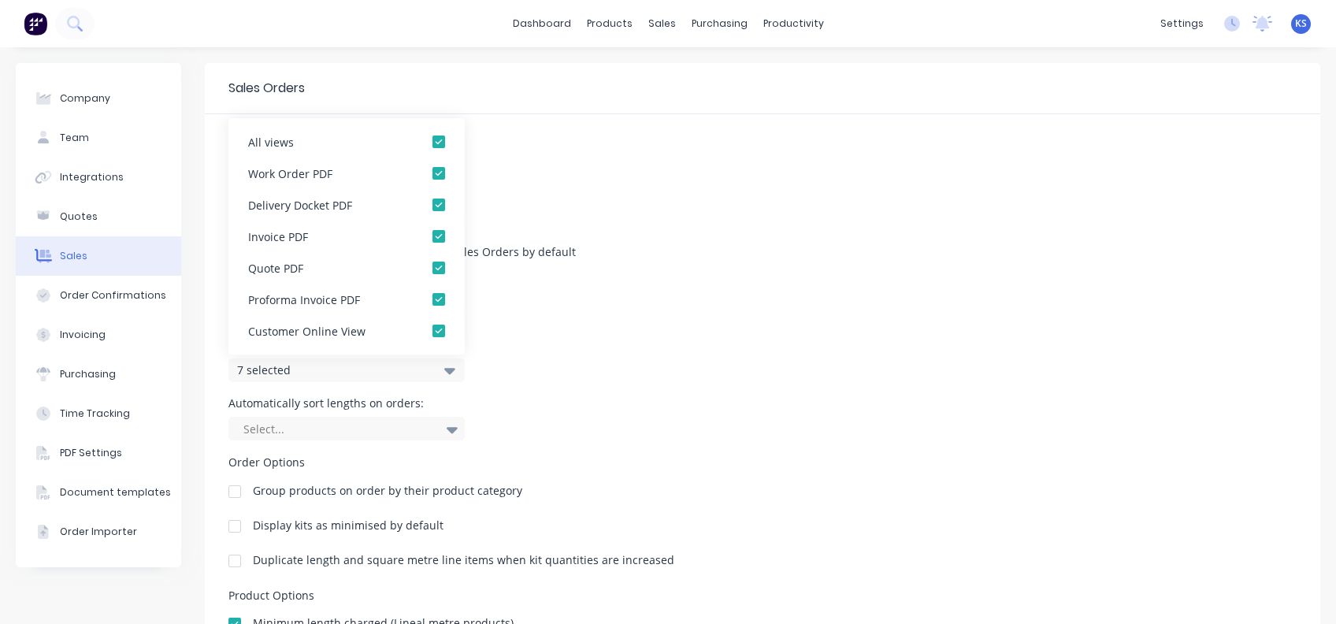
click at [432, 373] on div "7 selected" at bounding box center [346, 370] width 236 height 24
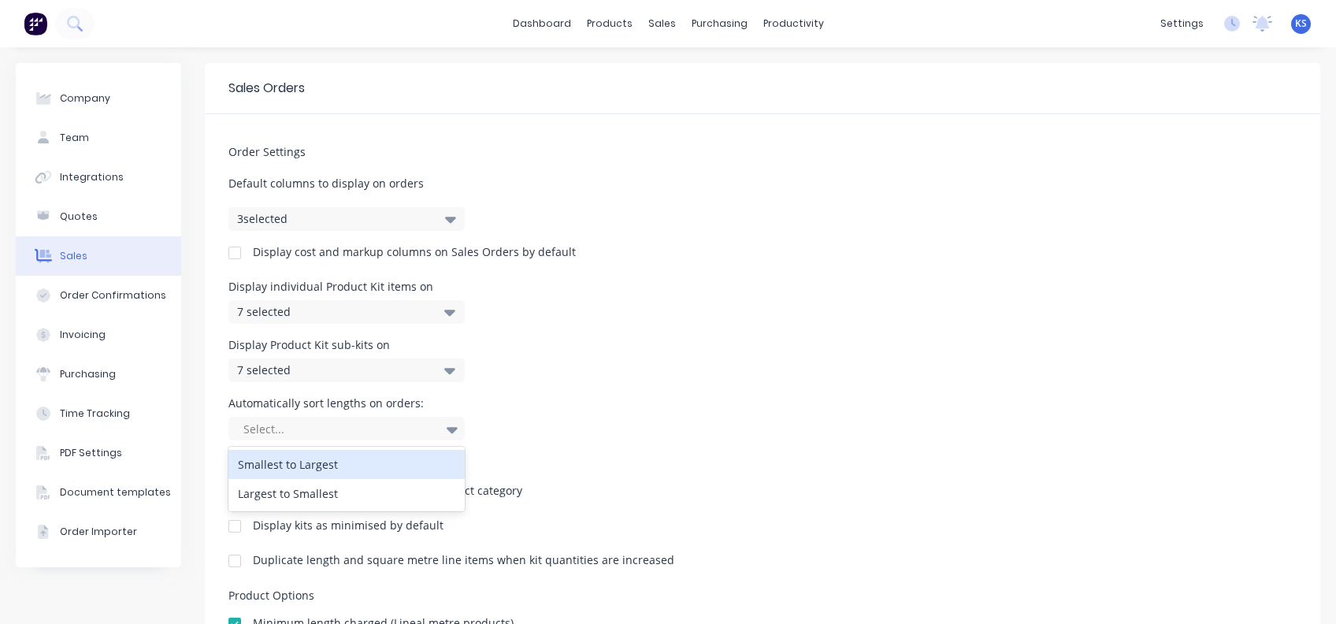
click at [421, 425] on div at bounding box center [339, 429] width 194 height 20
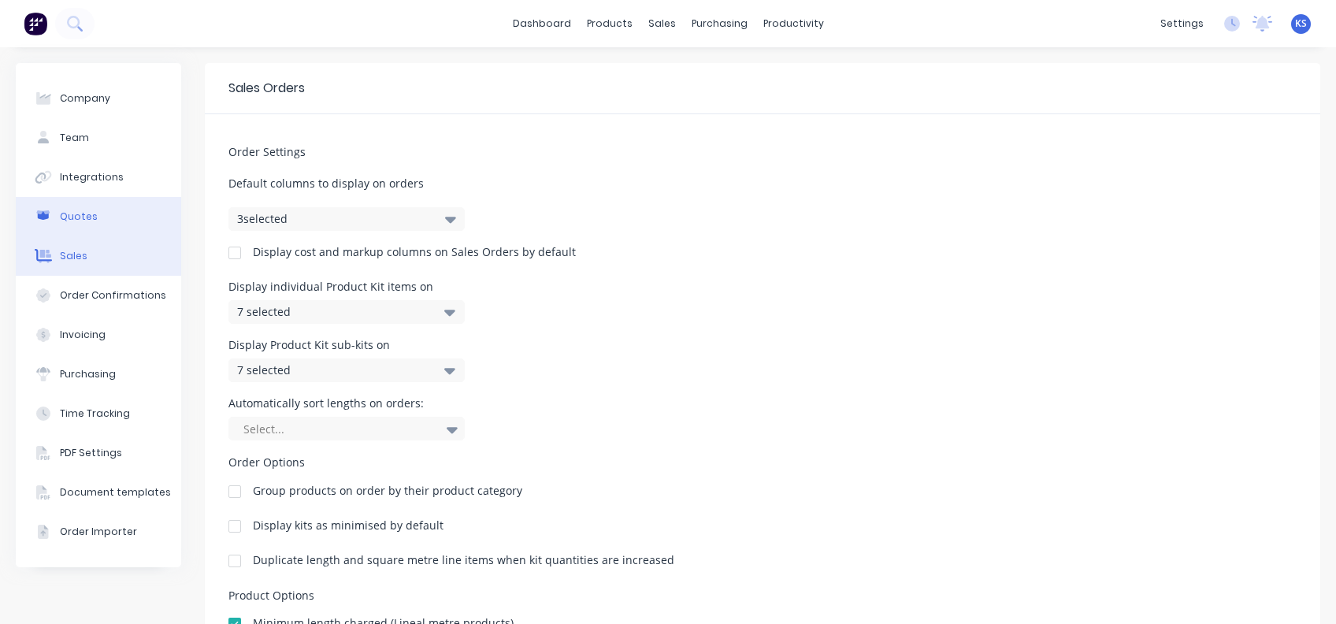
click at [91, 214] on div "Quotes" at bounding box center [79, 217] width 38 height 14
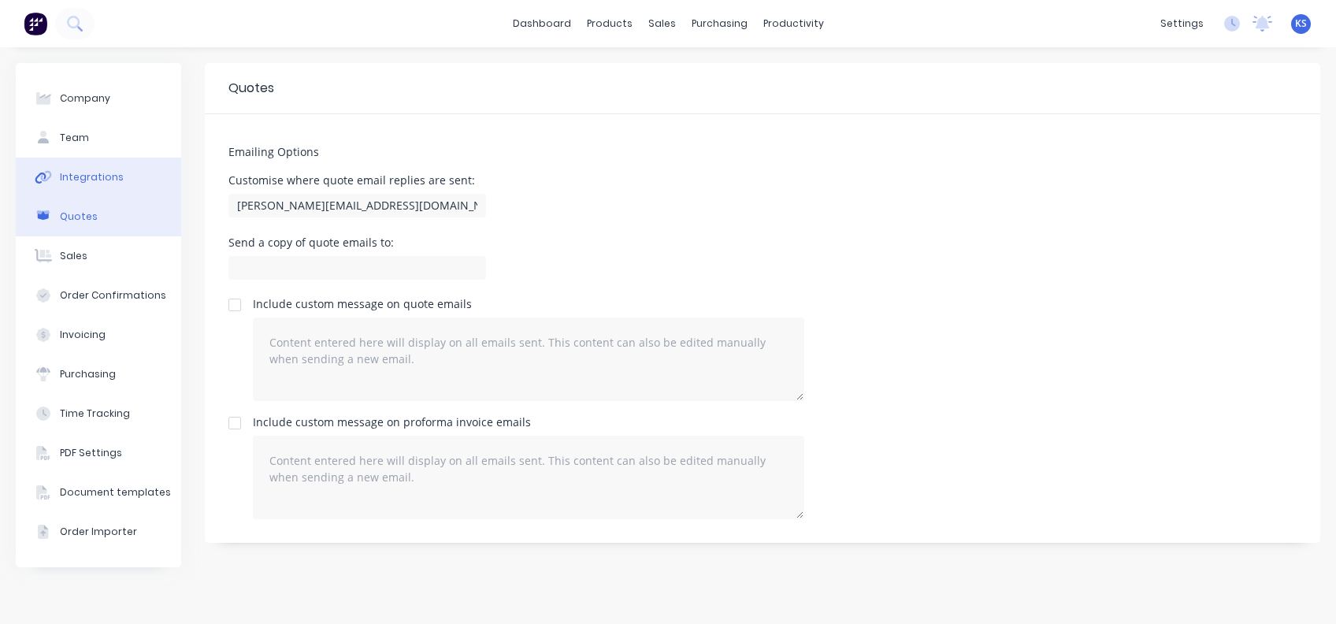
click at [77, 183] on div "Integrations" at bounding box center [92, 177] width 64 height 14
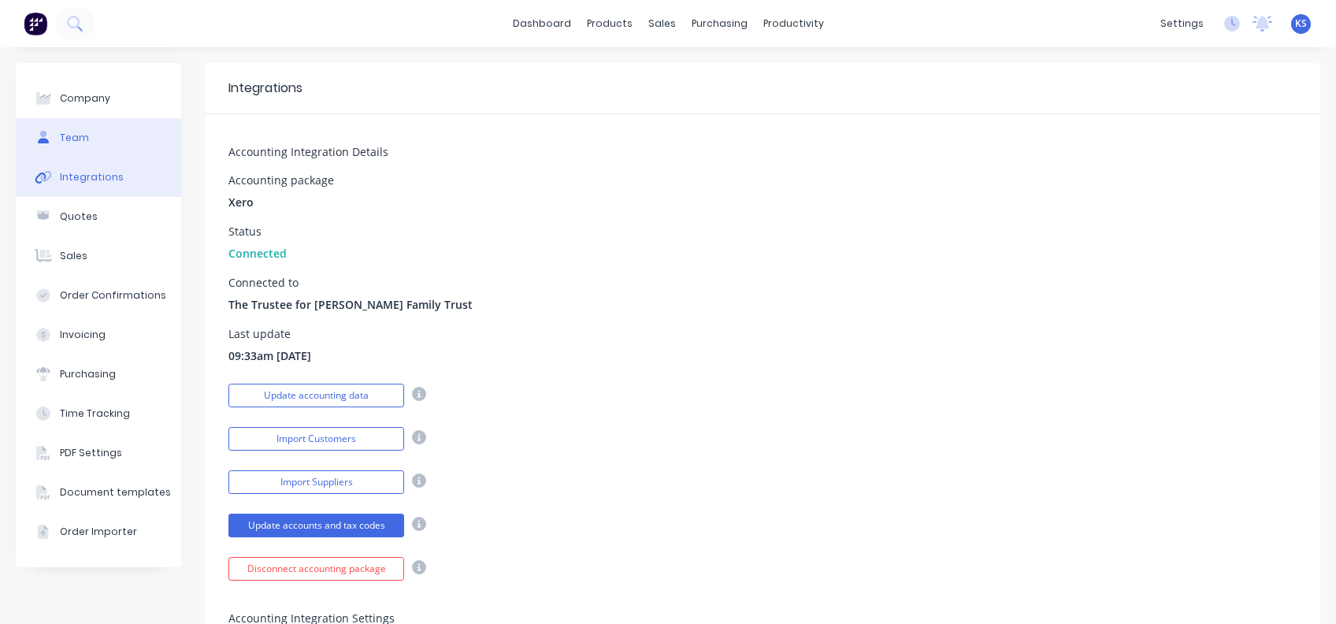
click at [109, 136] on button "Team" at bounding box center [98, 137] width 165 height 39
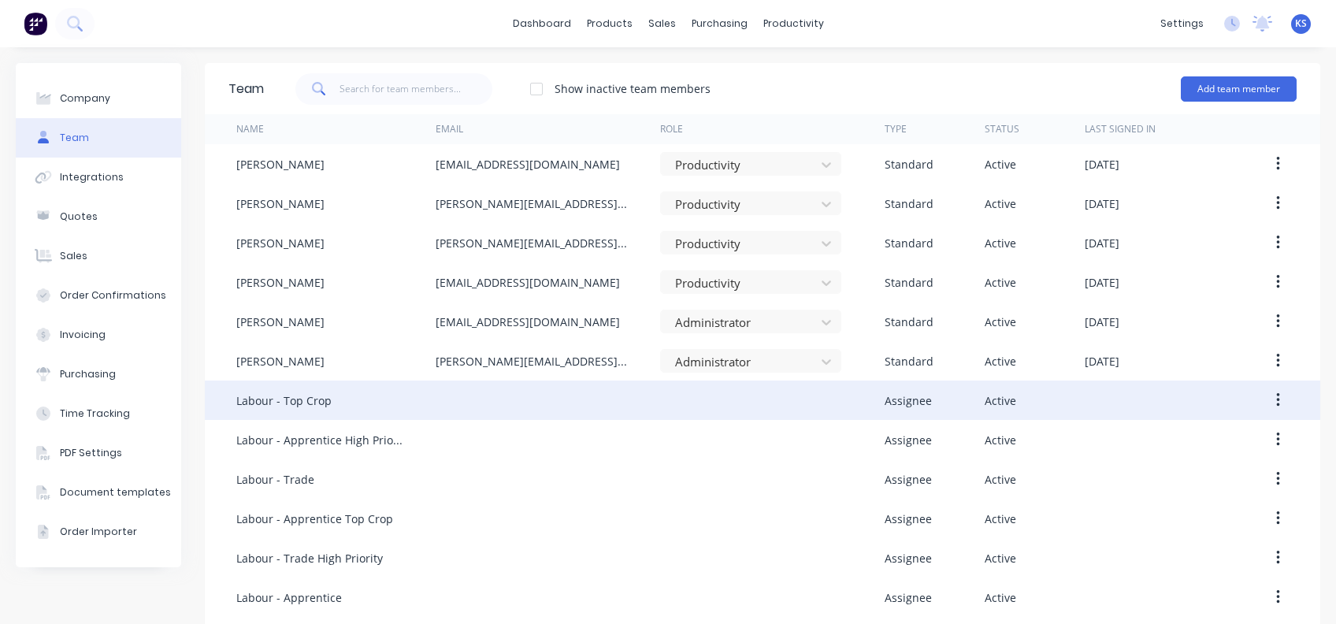
click at [1001, 395] on button "button" at bounding box center [1277, 400] width 37 height 28
click at [1001, 392] on icon "button" at bounding box center [1278, 399] width 4 height 17
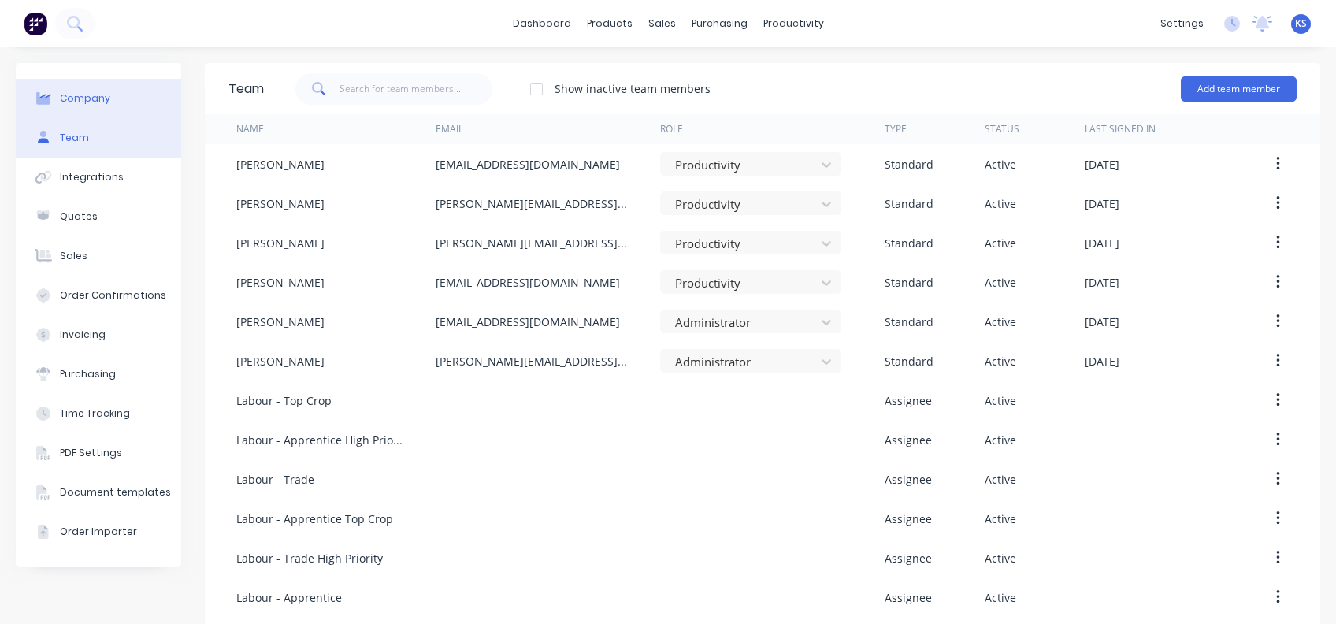
click at [129, 98] on button "Company" at bounding box center [98, 98] width 165 height 39
select select "AU"
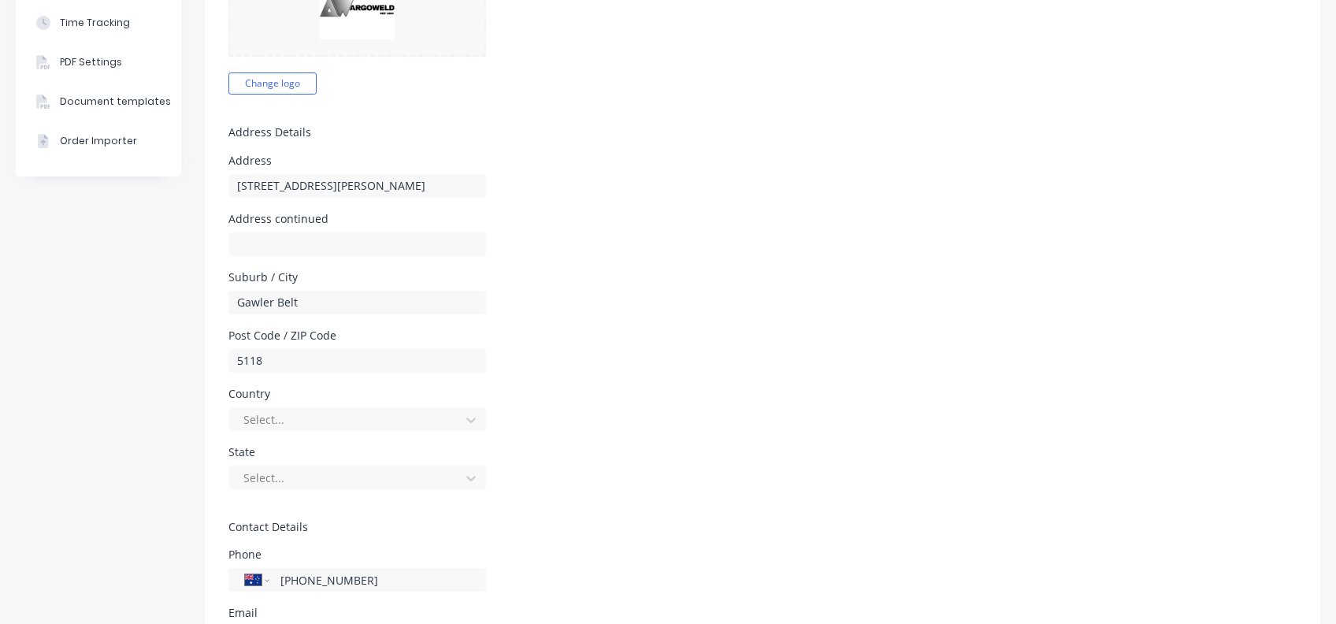
scroll to position [420, 0]
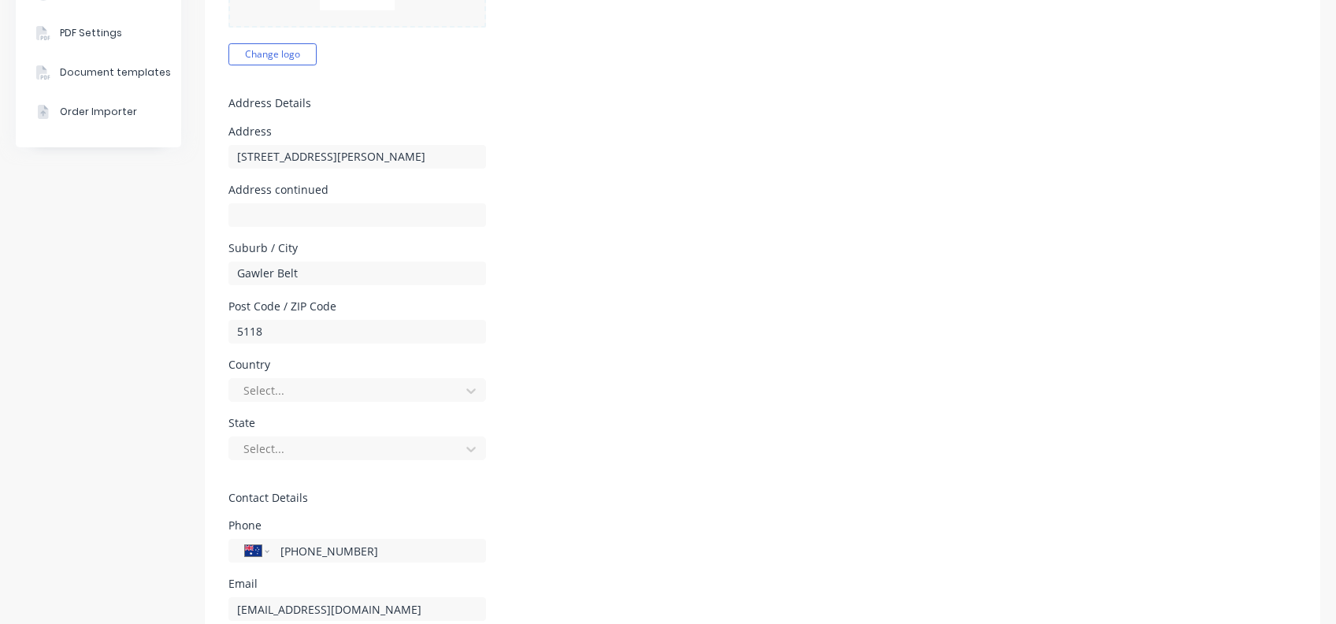
click at [428, 376] on div "Select..." at bounding box center [357, 388] width 258 height 28
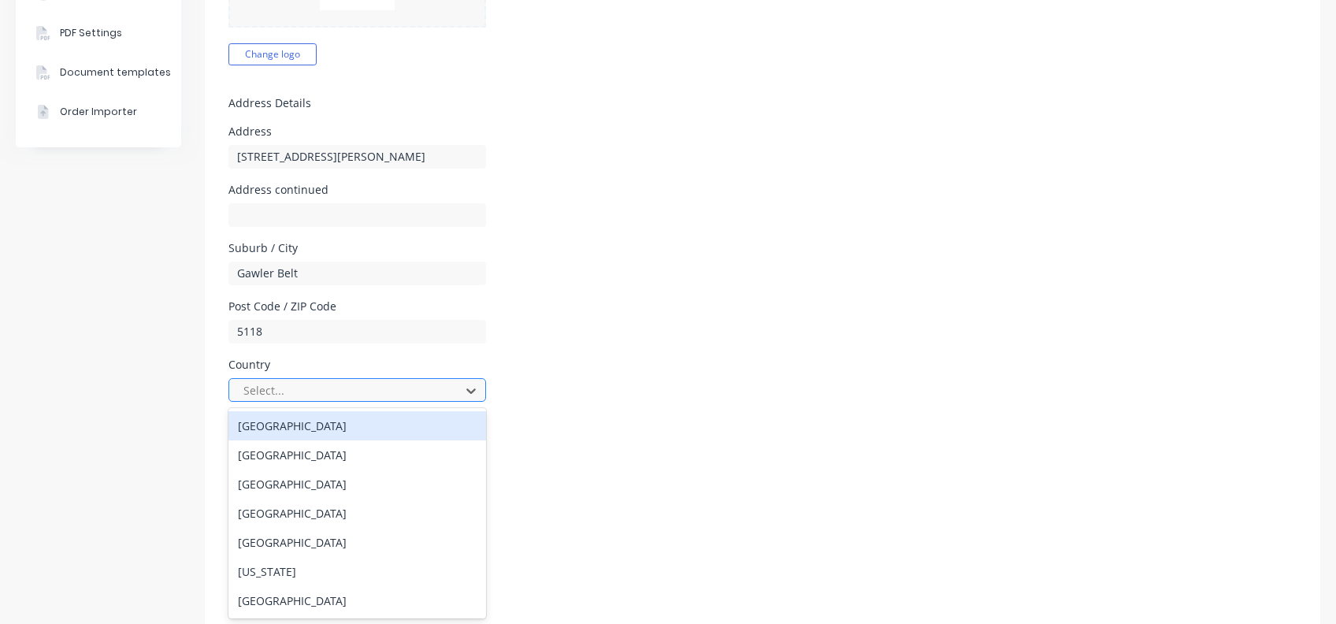
click at [425, 385] on div at bounding box center [347, 390] width 210 height 20
click at [399, 420] on div "[GEOGRAPHIC_DATA]" at bounding box center [357, 425] width 258 height 29
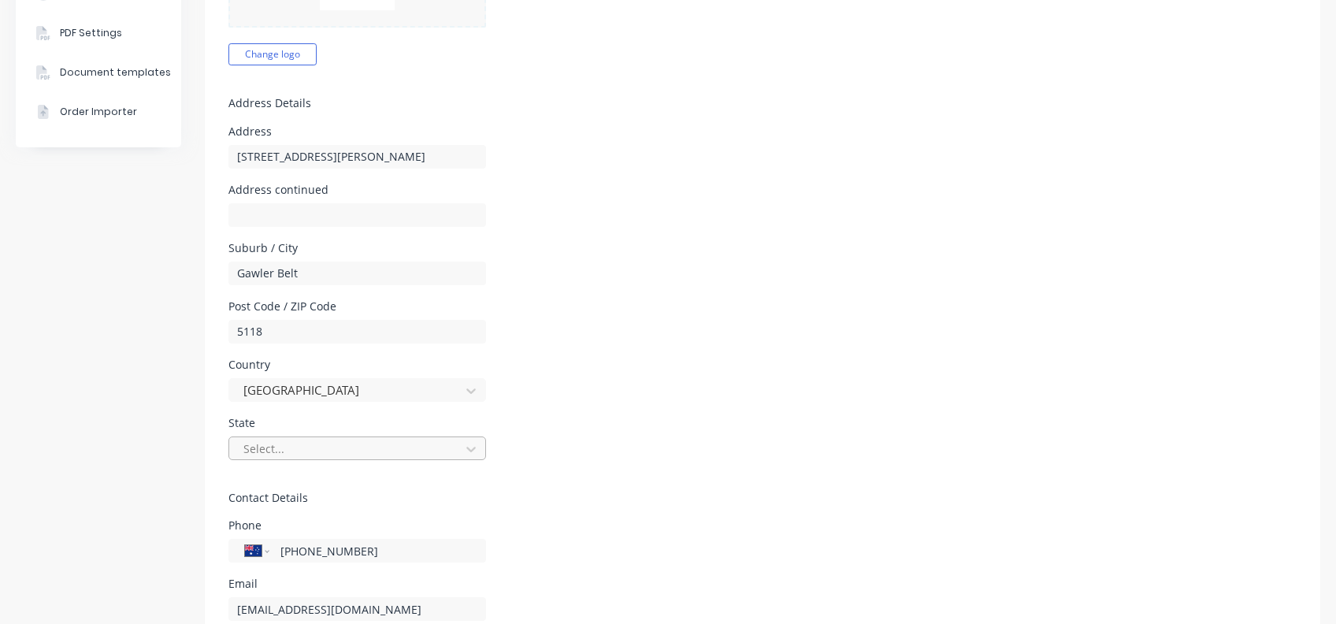
click at [401, 445] on div at bounding box center [347, 449] width 210 height 20
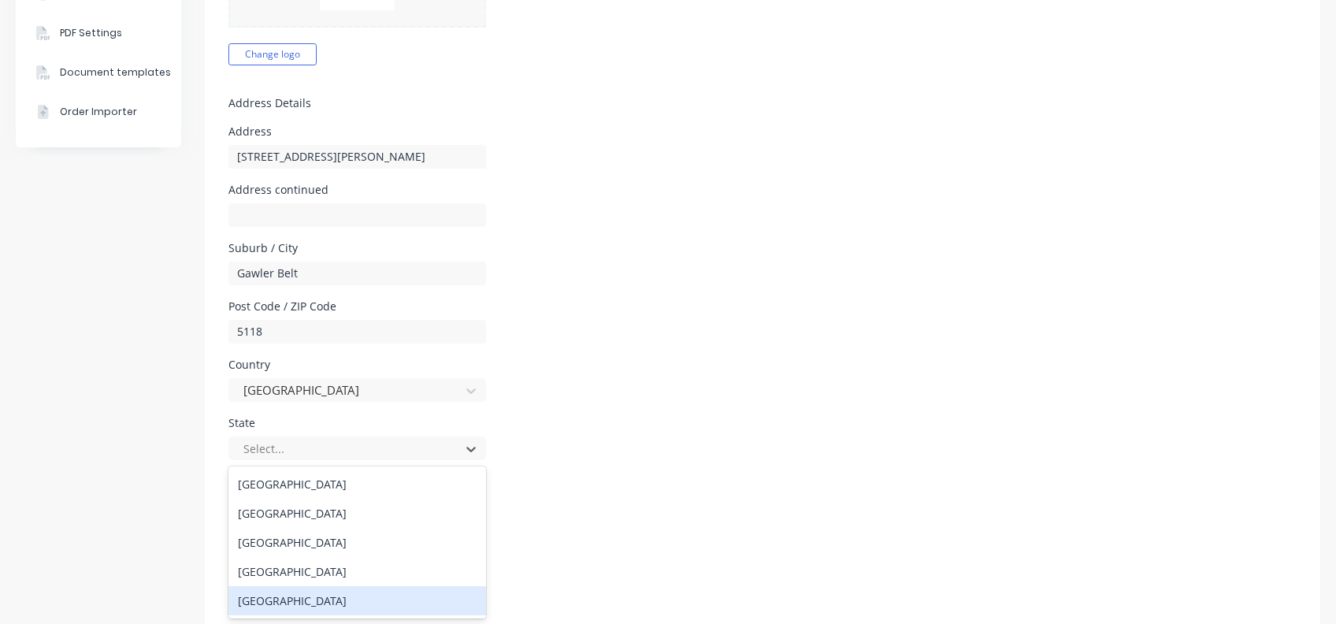
click at [331, 467] on div "[GEOGRAPHIC_DATA]" at bounding box center [357, 600] width 258 height 29
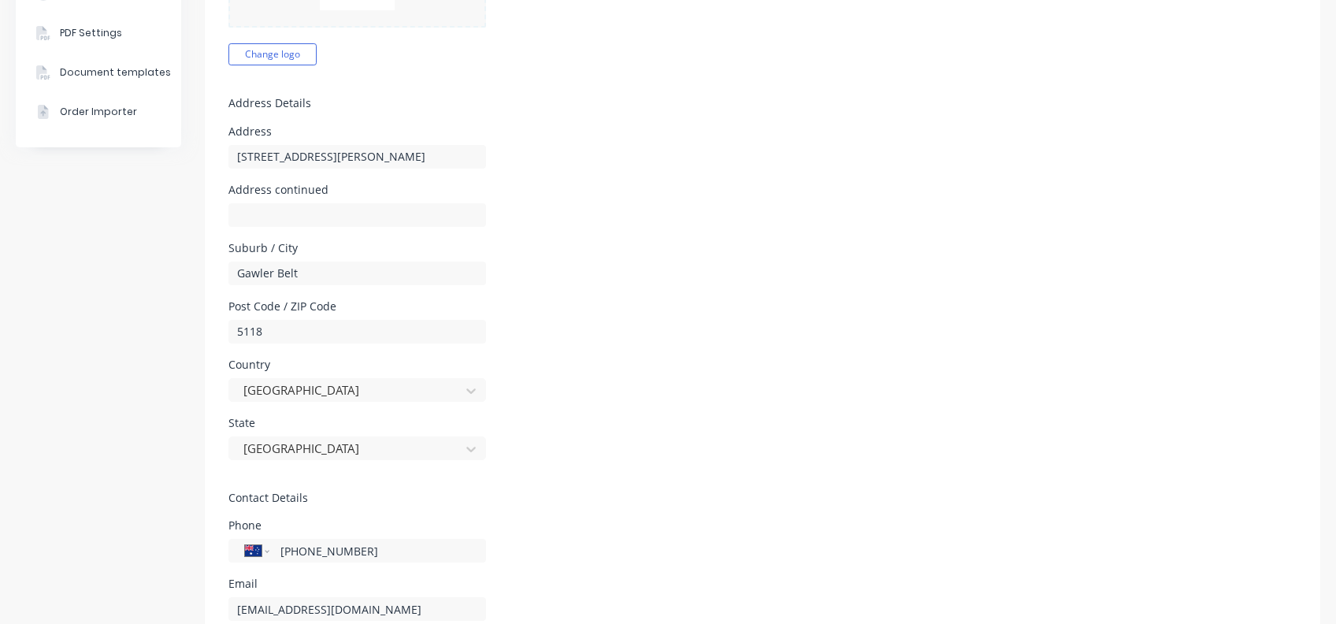
click at [595, 441] on div "State [GEOGRAPHIC_DATA]" at bounding box center [762, 438] width 1068 height 43
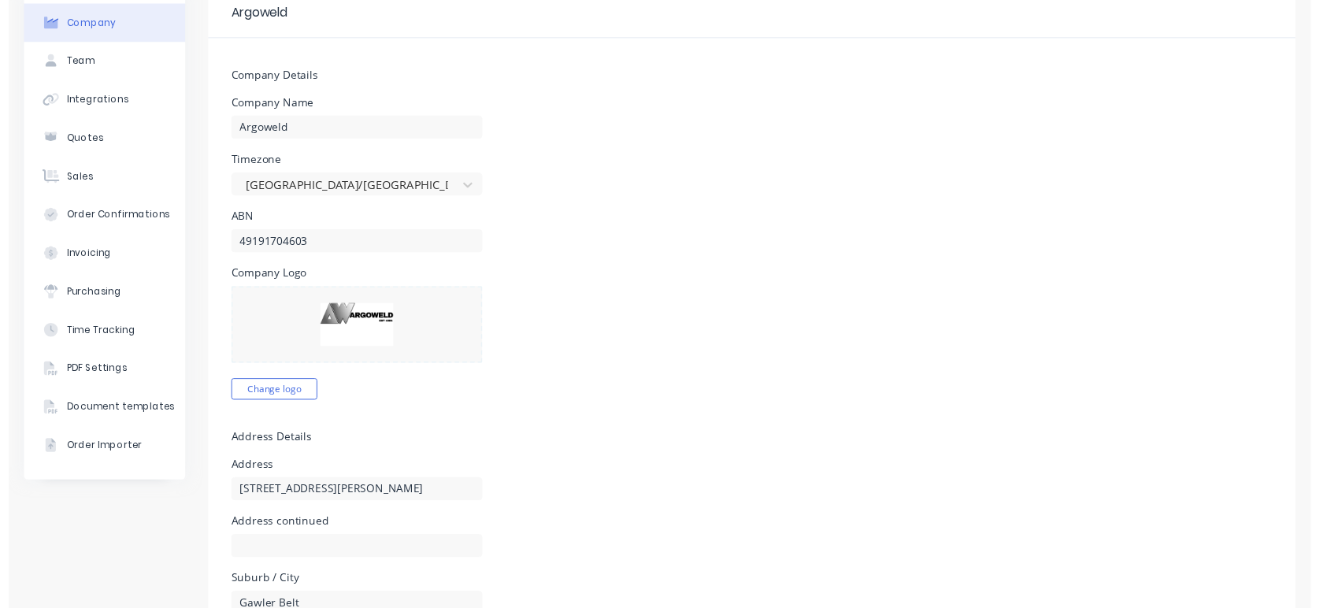
scroll to position [0, 0]
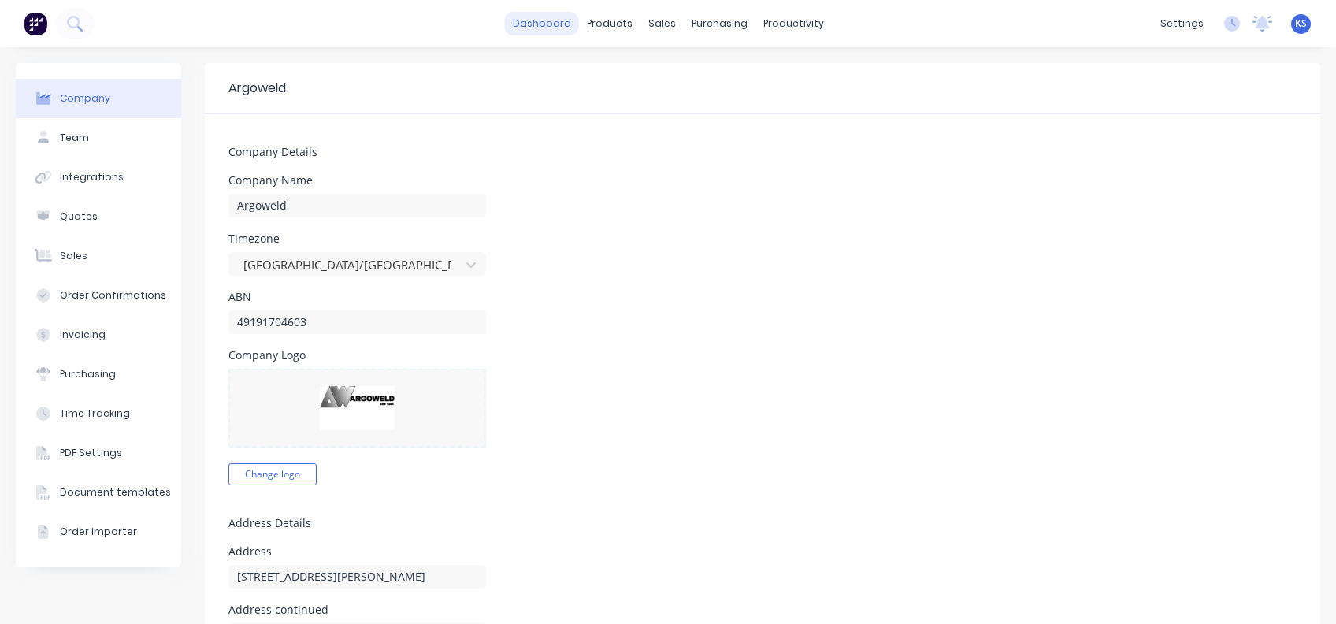
click at [543, 26] on link "dashboard" at bounding box center [542, 24] width 74 height 24
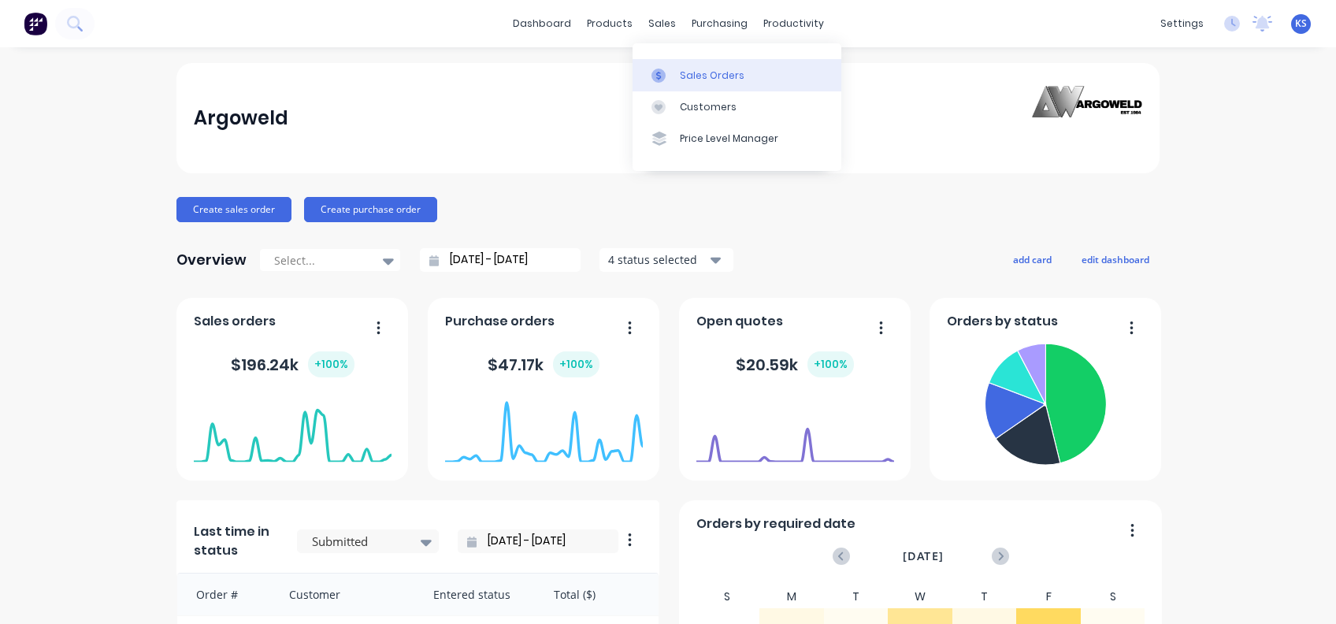
click at [681, 69] on div "Sales Orders" at bounding box center [712, 76] width 65 height 14
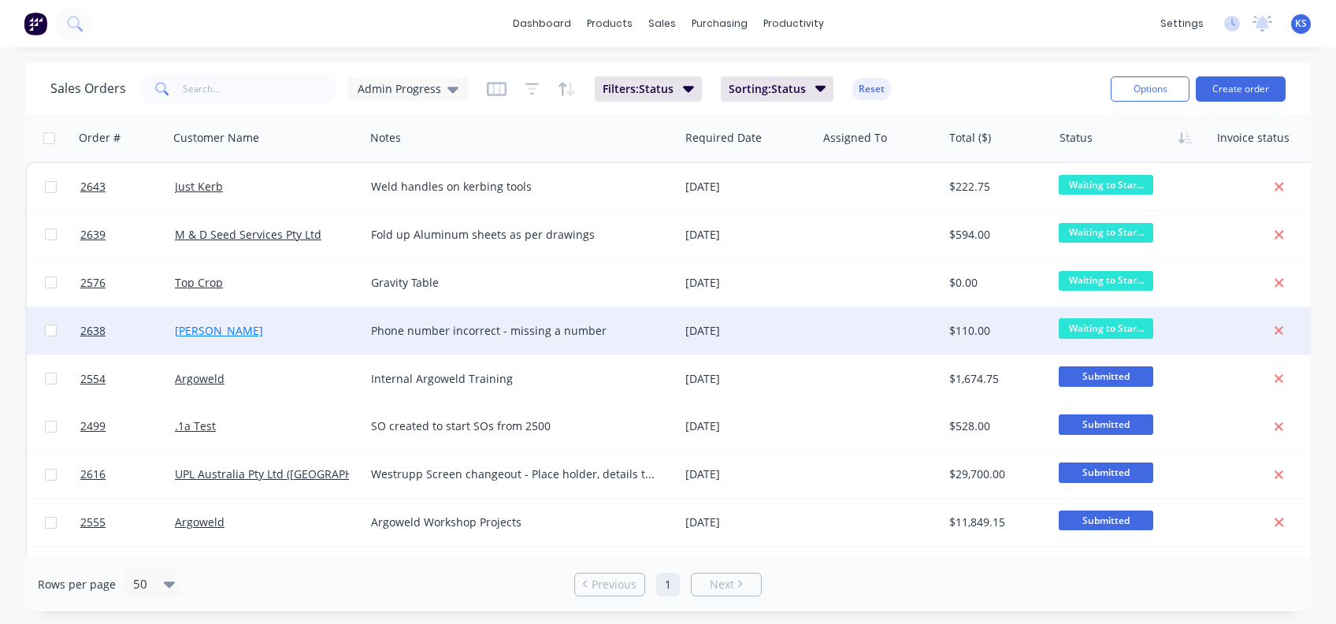
click at [216, 332] on link "[PERSON_NAME]" at bounding box center [219, 330] width 88 height 15
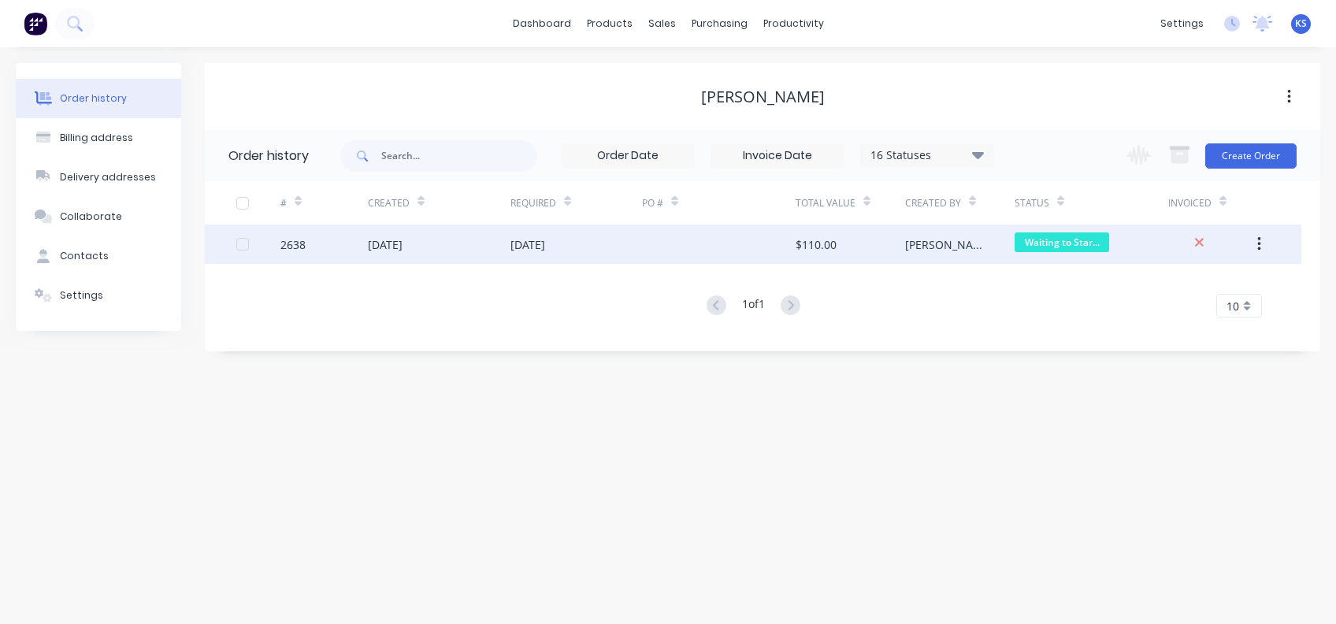
click at [391, 246] on div "[DATE]" at bounding box center [385, 244] width 35 height 17
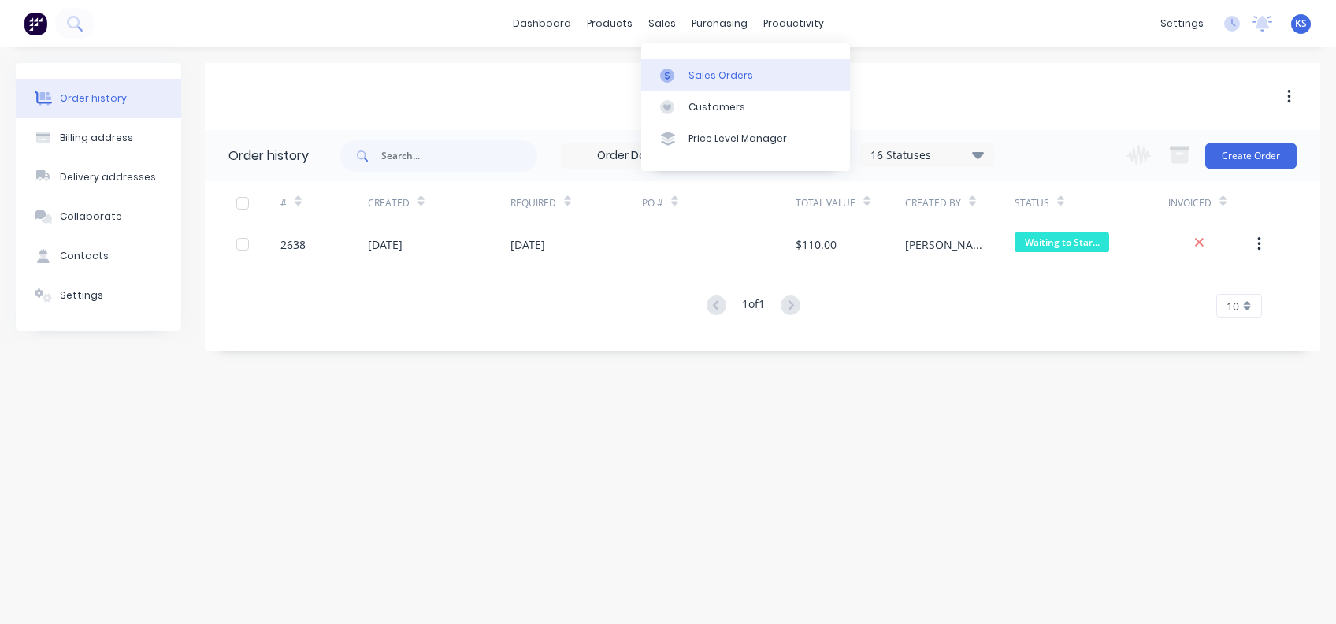
click at [702, 65] on link "Sales Orders" at bounding box center [745, 75] width 209 height 32
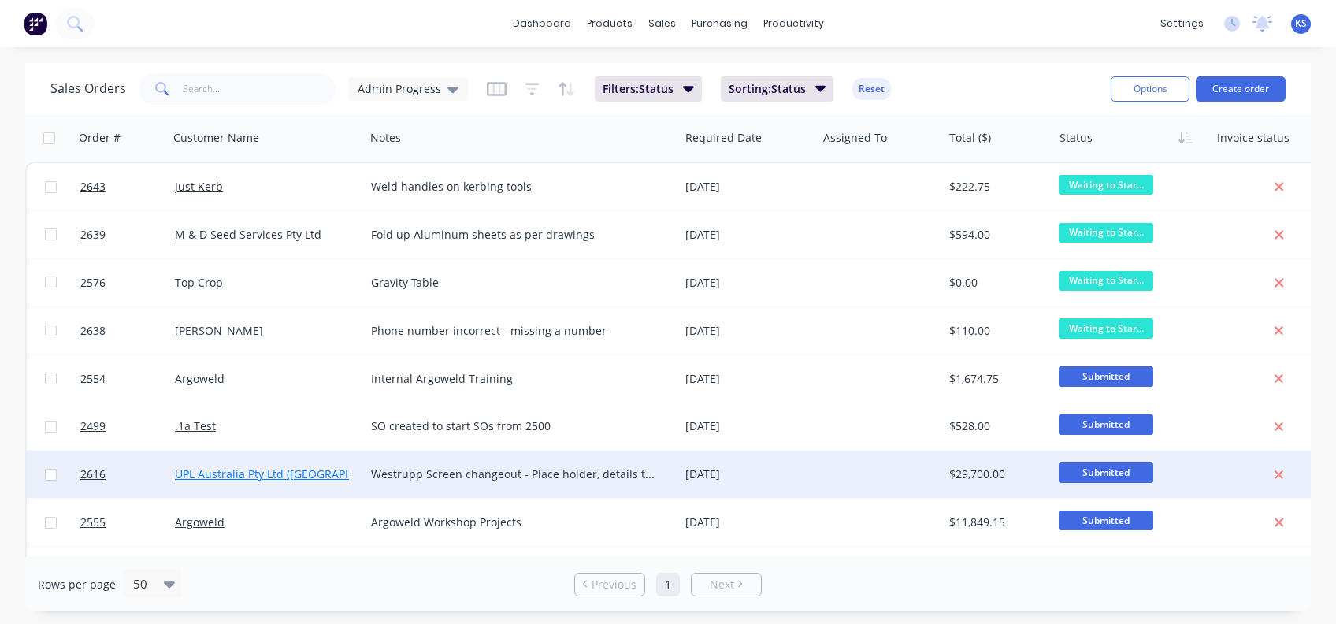
click at [217, 467] on link "UPL Australia Pty Ltd ([GEOGRAPHIC_DATA])" at bounding box center [288, 473] width 227 height 15
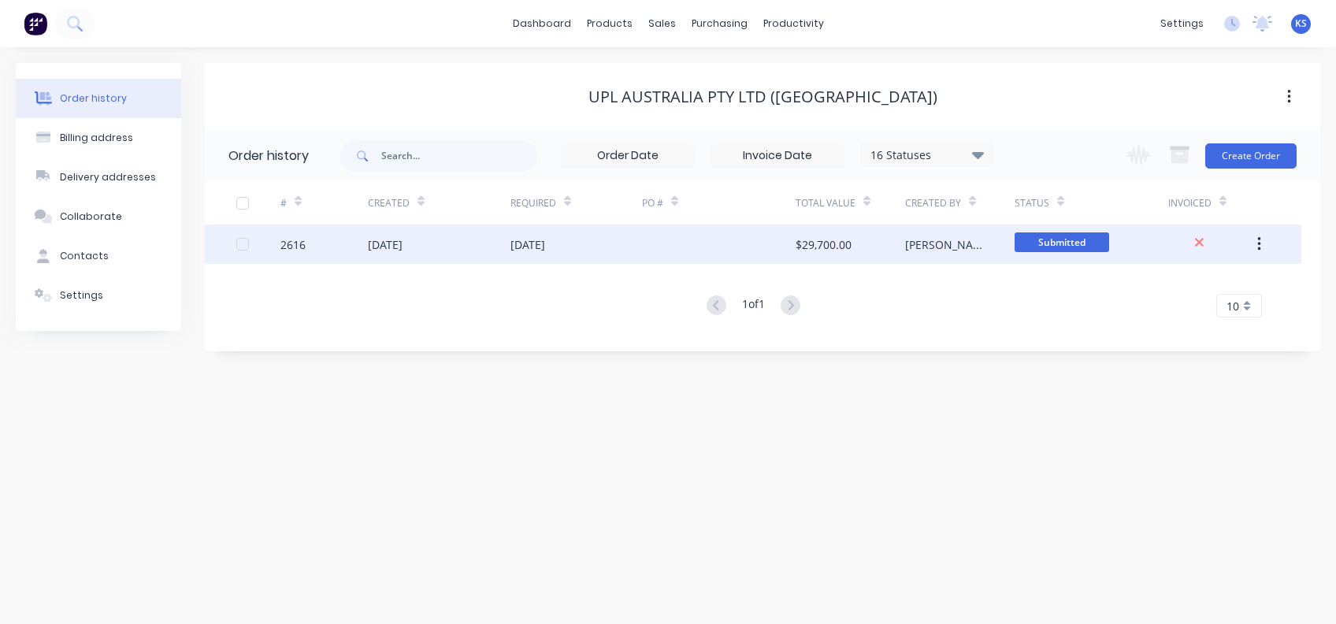
click at [351, 238] on div "2616" at bounding box center [323, 243] width 87 height 39
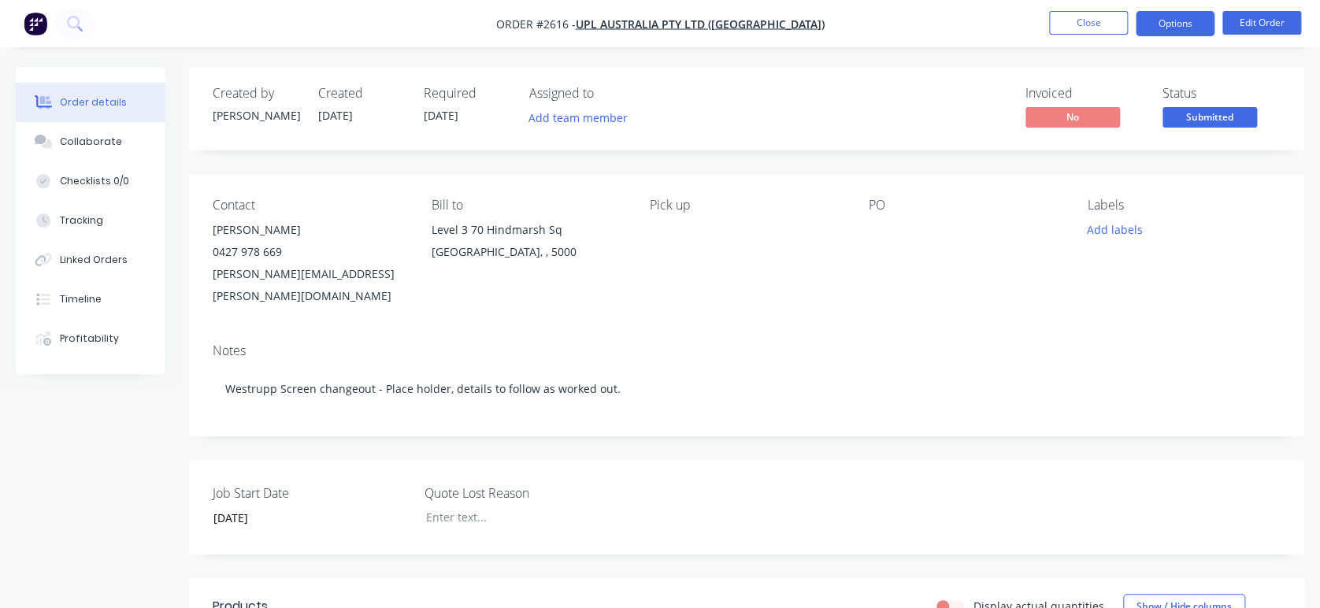
click at [1001, 21] on button "Options" at bounding box center [1175, 23] width 79 height 25
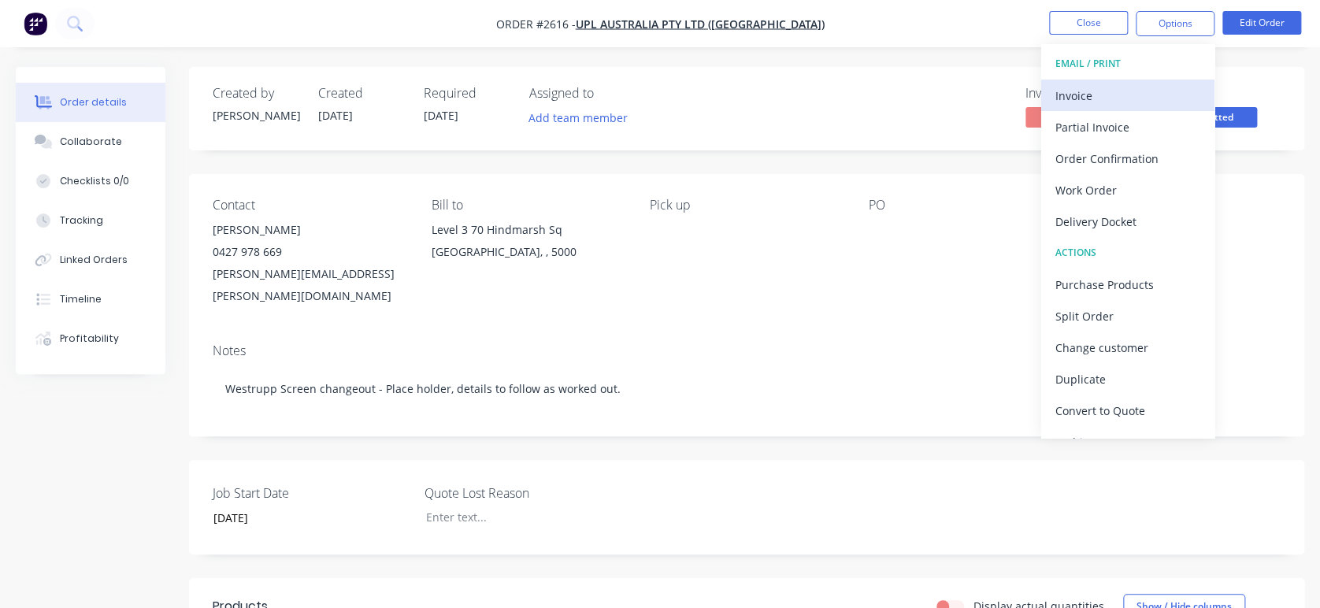
click at [1001, 95] on div "Invoice" at bounding box center [1127, 95] width 145 height 23
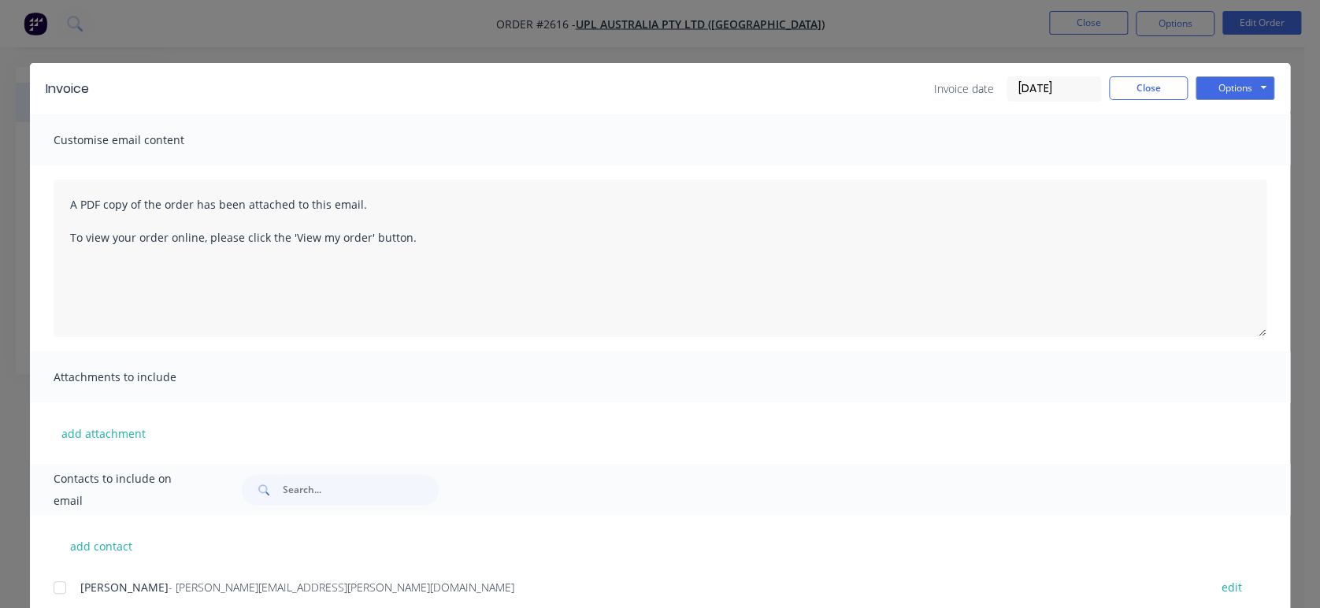
click at [1001, 75] on div "Invoice Invoice date [DATE] Close Options Preview Print Email" at bounding box center [660, 88] width 1260 height 51
click at [1001, 84] on button "Options" at bounding box center [1235, 88] width 79 height 24
click at [1001, 109] on button "Preview" at bounding box center [1246, 116] width 101 height 26
click at [1001, 83] on button "Close" at bounding box center [1148, 88] width 79 height 24
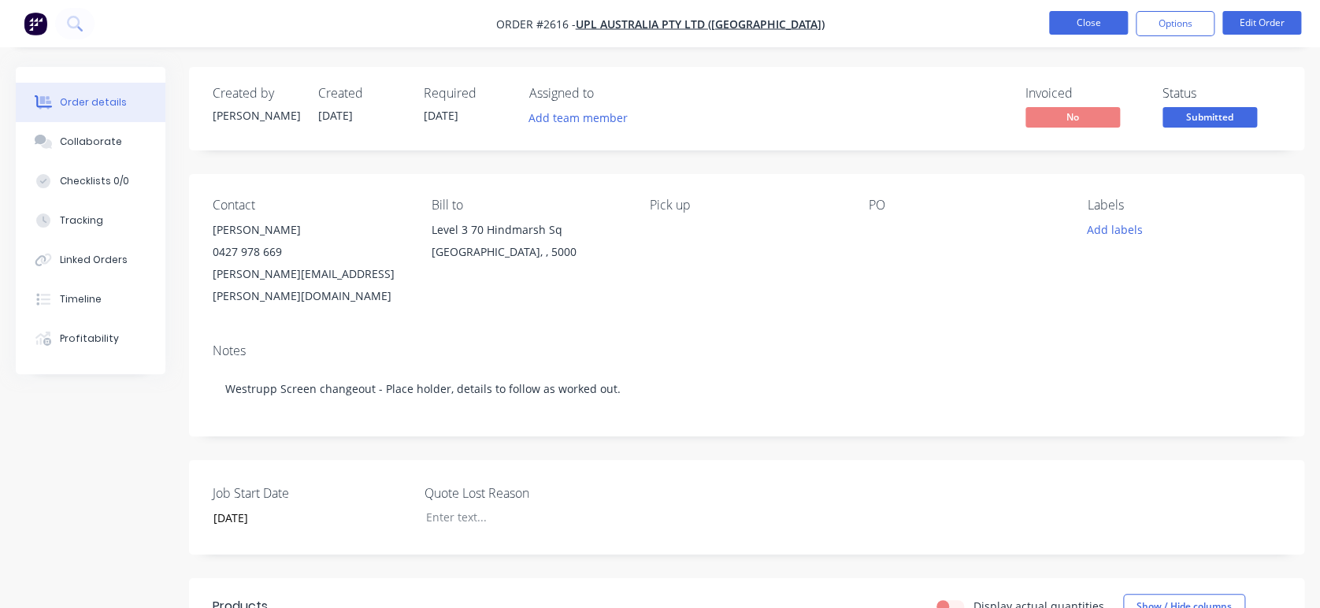
click at [1001, 21] on button "Close" at bounding box center [1088, 23] width 79 height 24
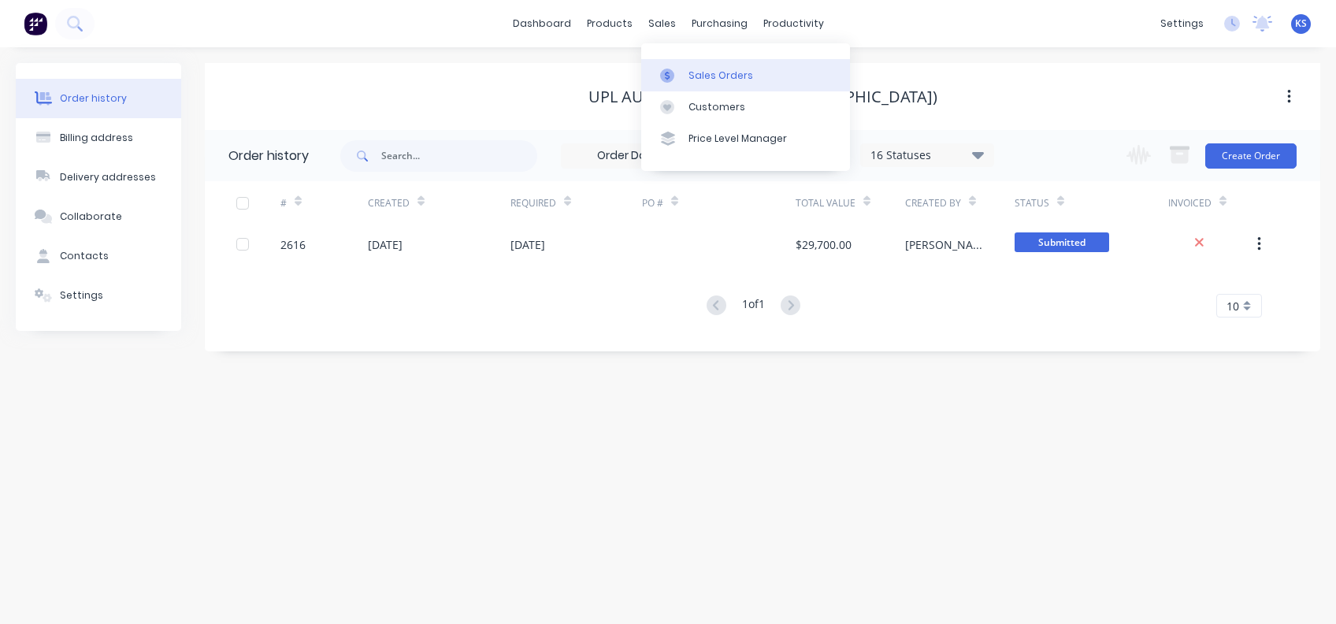
click at [707, 63] on link "Sales Orders" at bounding box center [745, 75] width 209 height 32
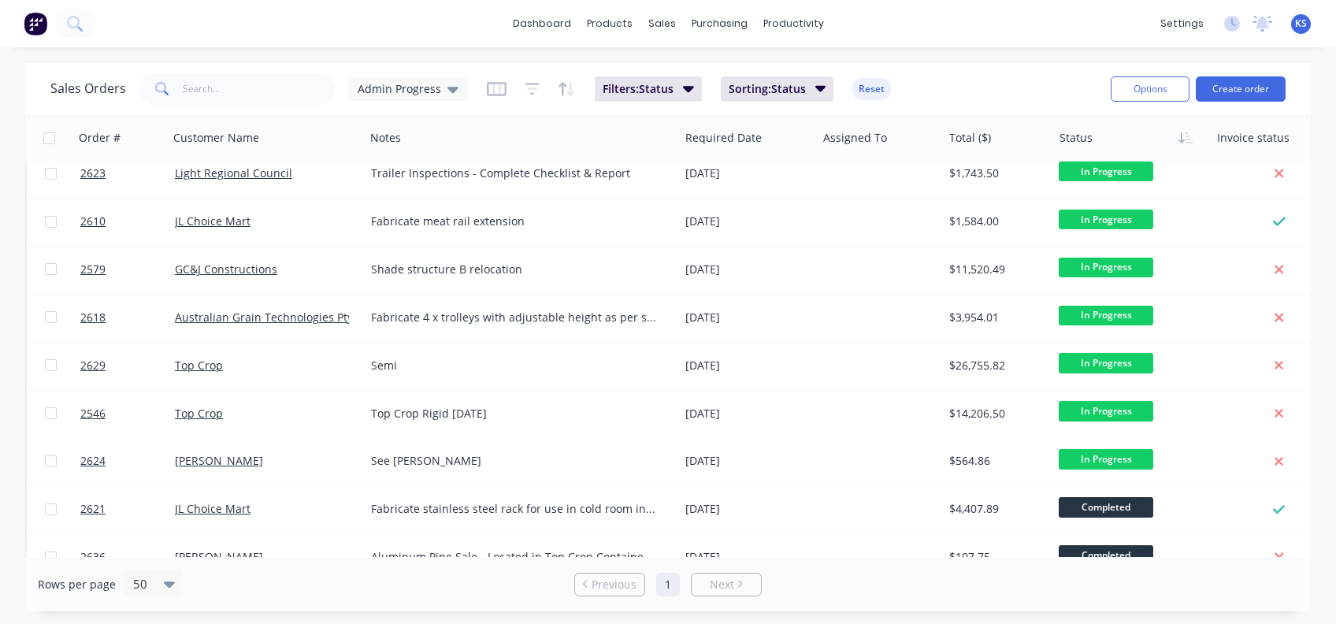
scroll to position [1435, 0]
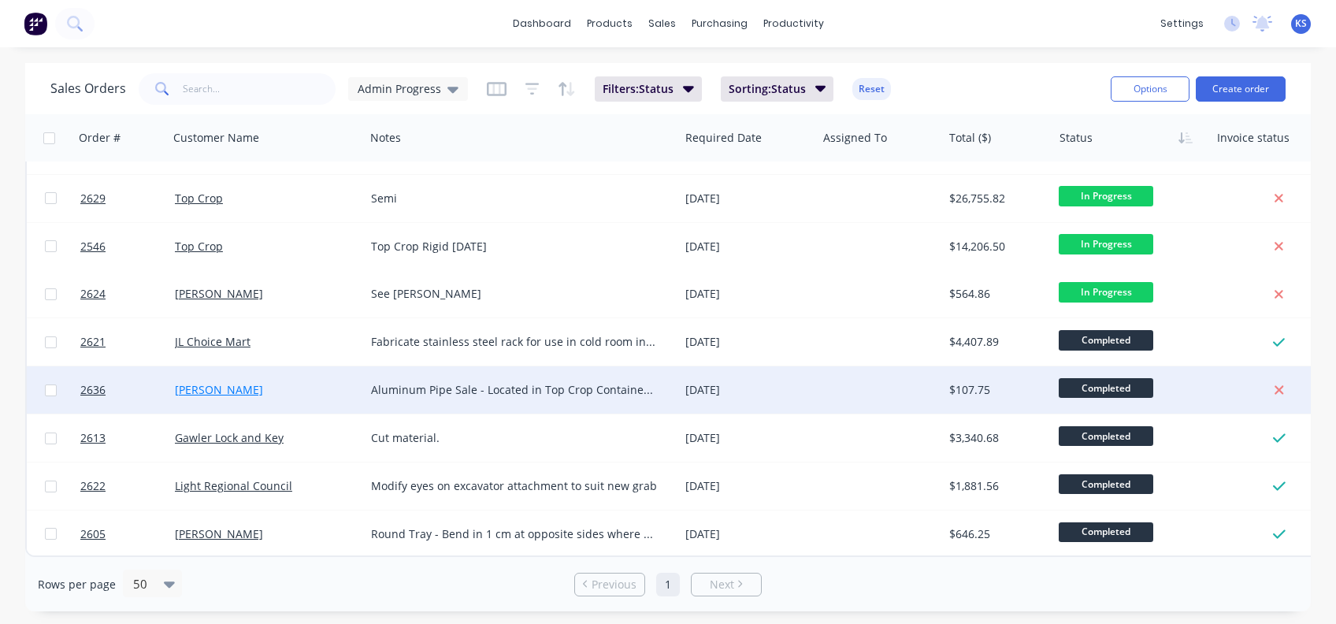
click at [197, 383] on link "[PERSON_NAME]" at bounding box center [219, 389] width 88 height 15
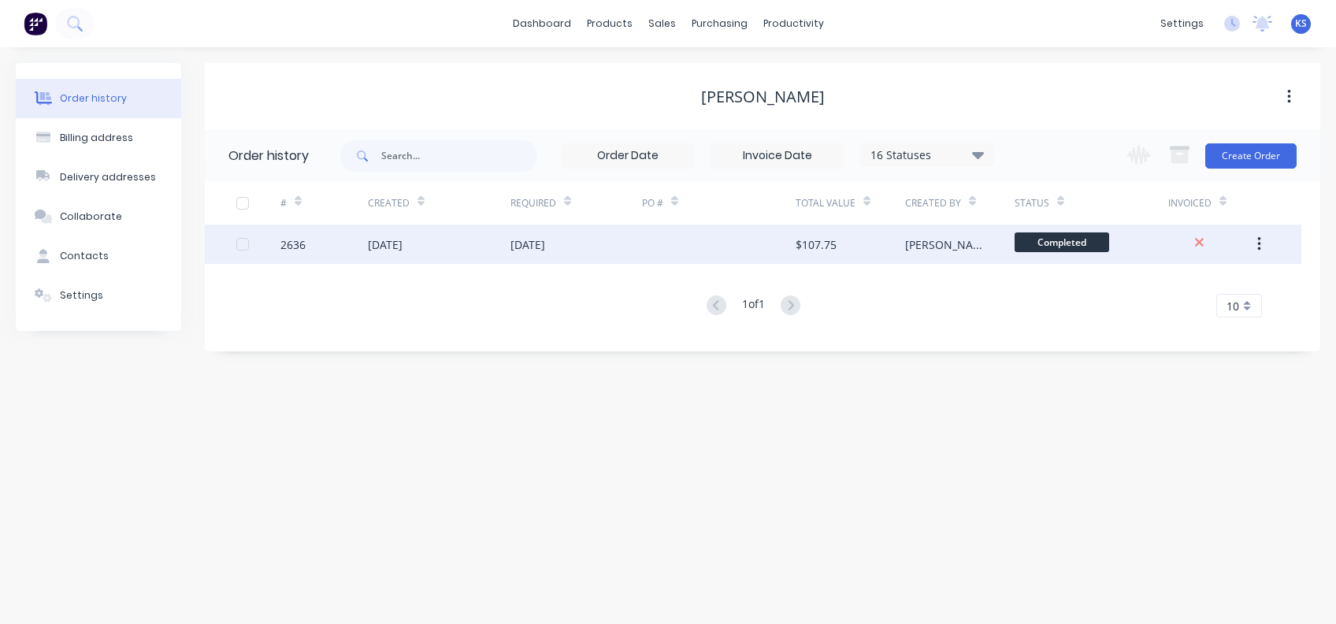
click at [514, 243] on div "[DATE]" at bounding box center [527, 244] width 35 height 17
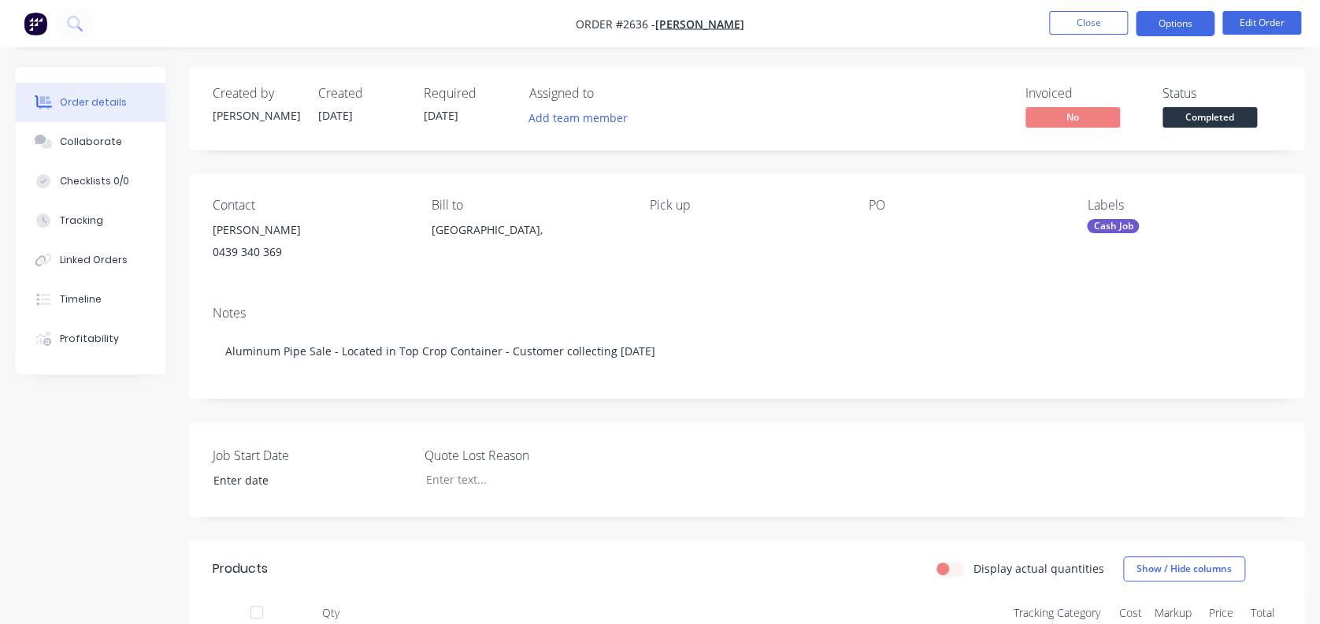
click at [1001, 30] on button "Options" at bounding box center [1175, 23] width 79 height 25
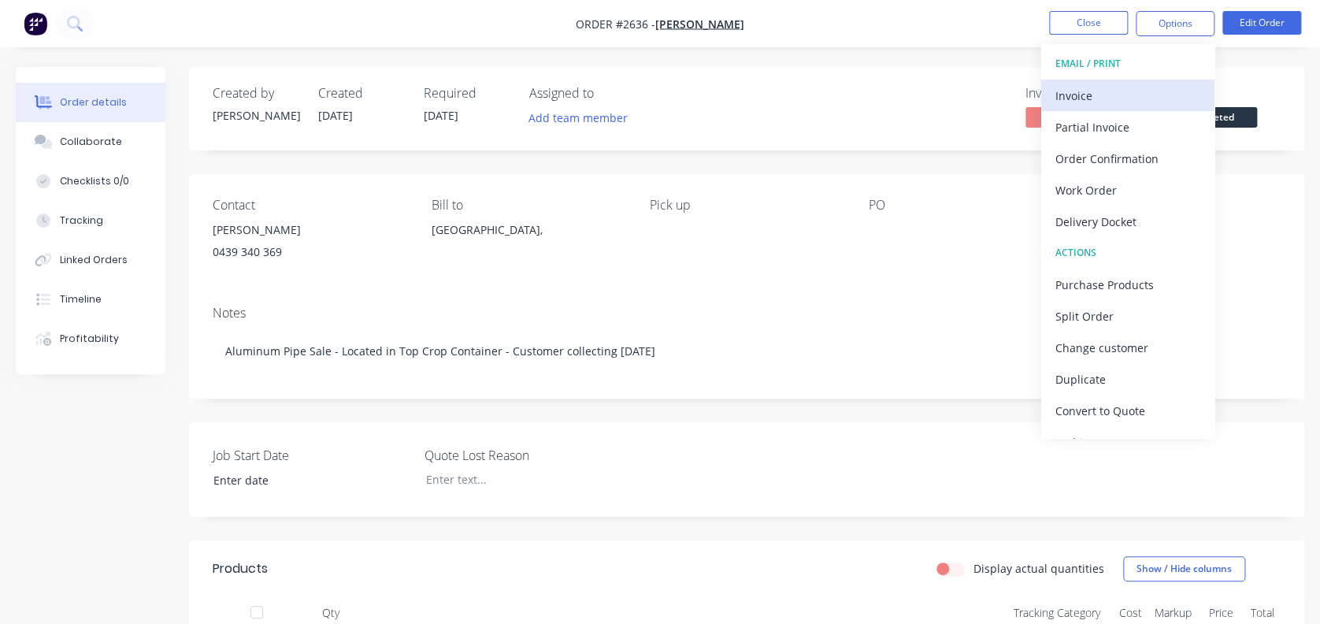
click at [1001, 87] on div "Invoice" at bounding box center [1127, 95] width 145 height 23
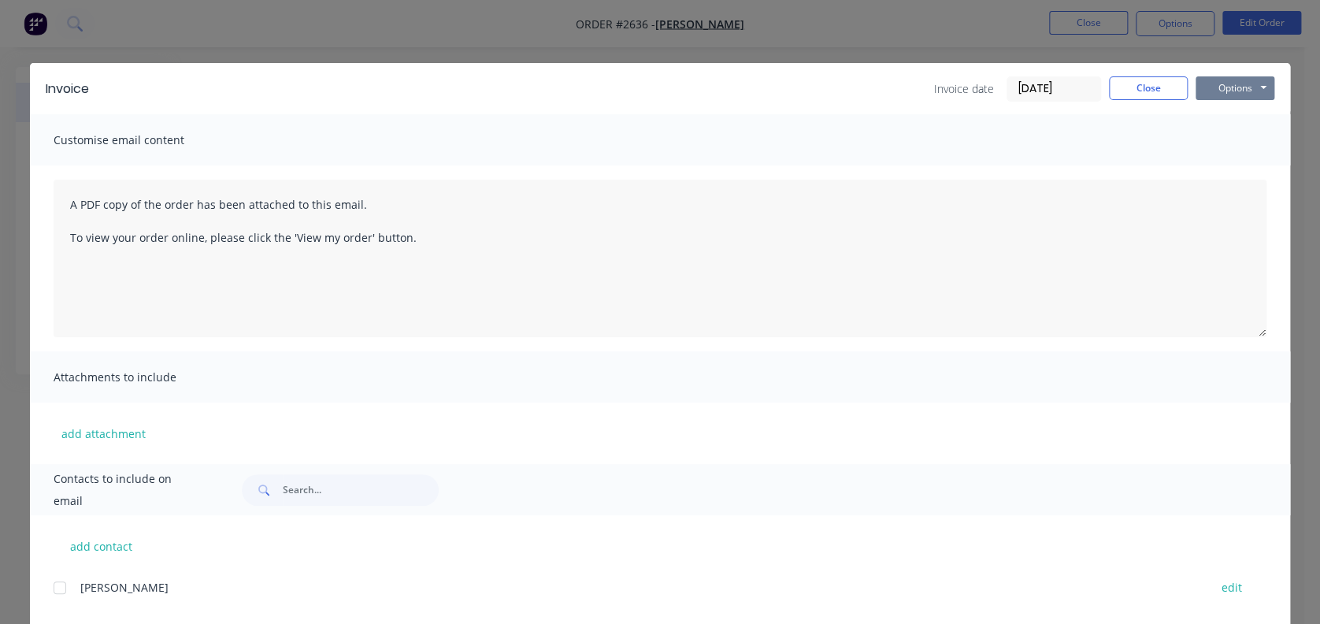
click at [1001, 88] on button "Options" at bounding box center [1235, 88] width 79 height 24
click at [1001, 115] on button "Preview" at bounding box center [1246, 116] width 101 height 26
click at [1001, 83] on button "Close" at bounding box center [1148, 88] width 79 height 24
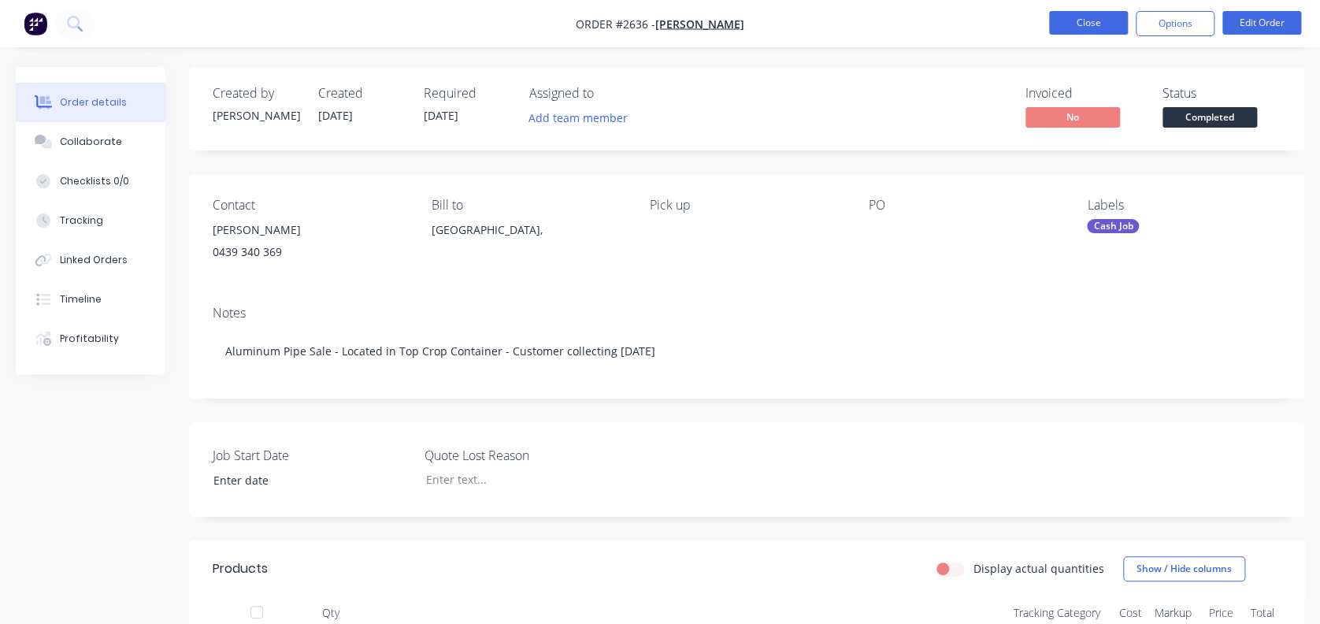
click at [1001, 29] on button "Close" at bounding box center [1088, 23] width 79 height 24
